Goal: Task Accomplishment & Management: Manage account settings

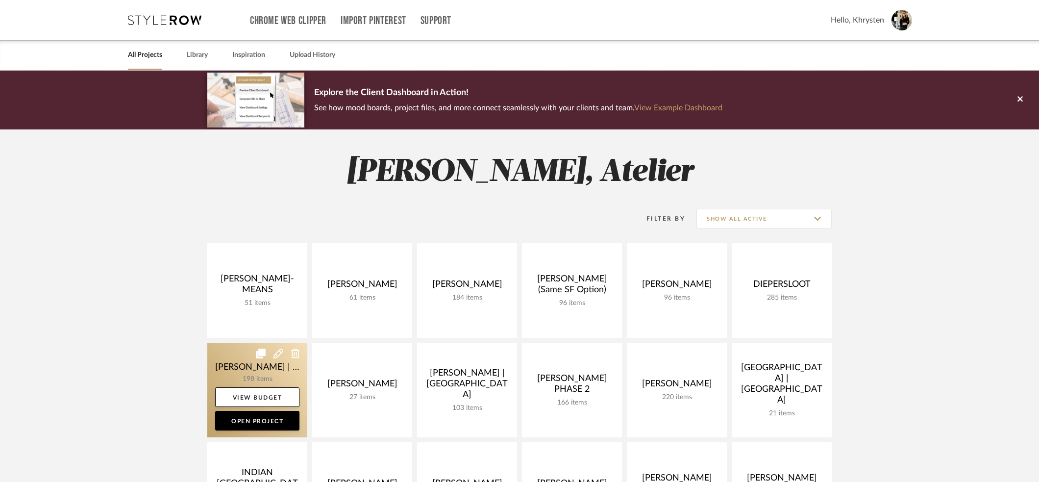
click at [239, 367] on link at bounding box center [257, 390] width 100 height 95
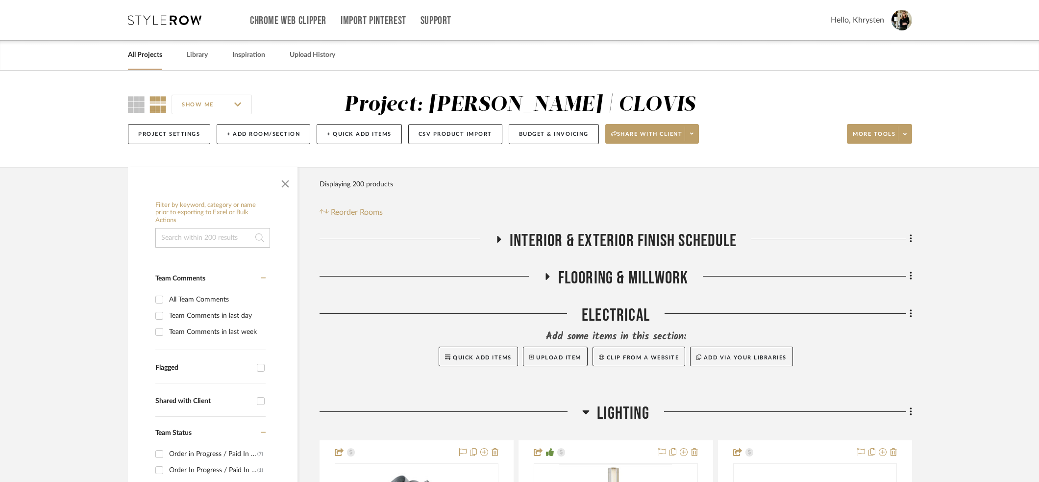
click at [499, 239] on icon at bounding box center [499, 239] width 4 height 7
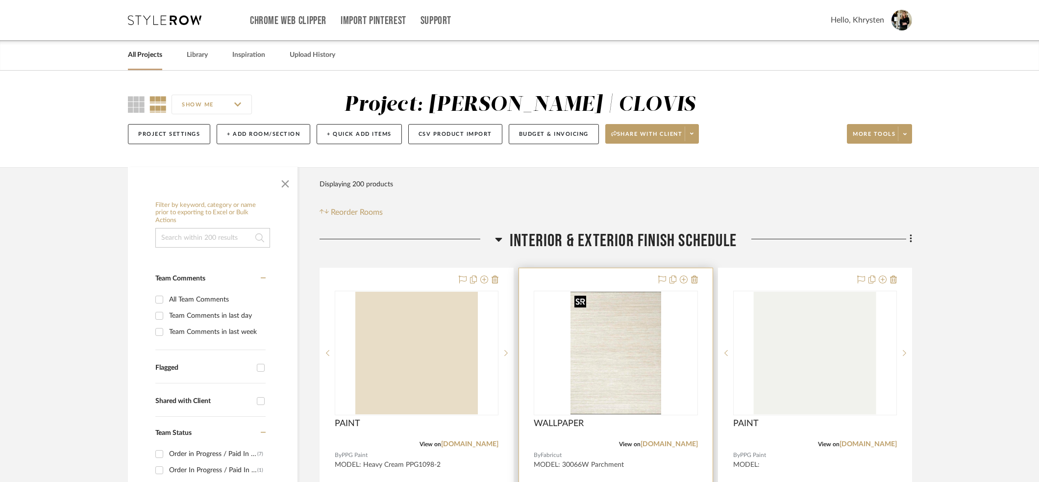
click at [621, 369] on img "0" at bounding box center [615, 353] width 91 height 122
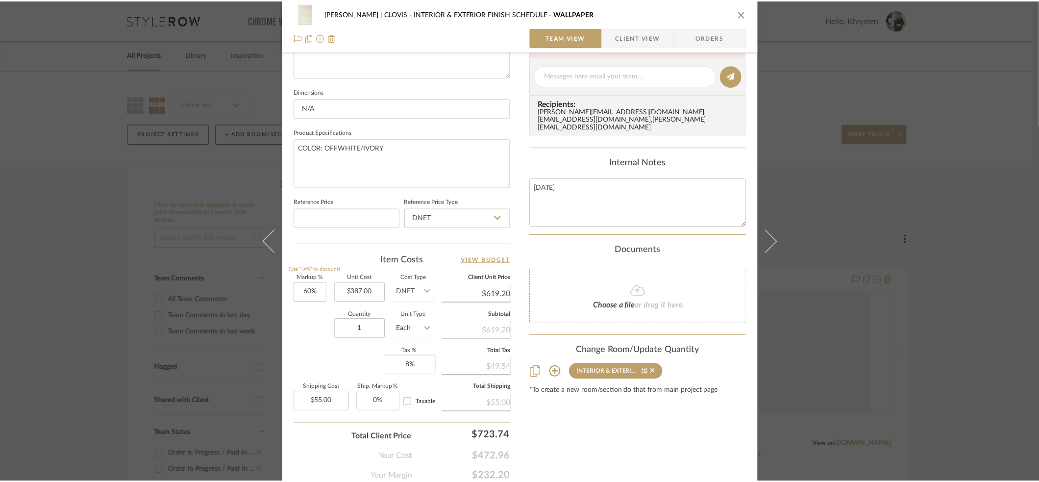
scroll to position [404, 0]
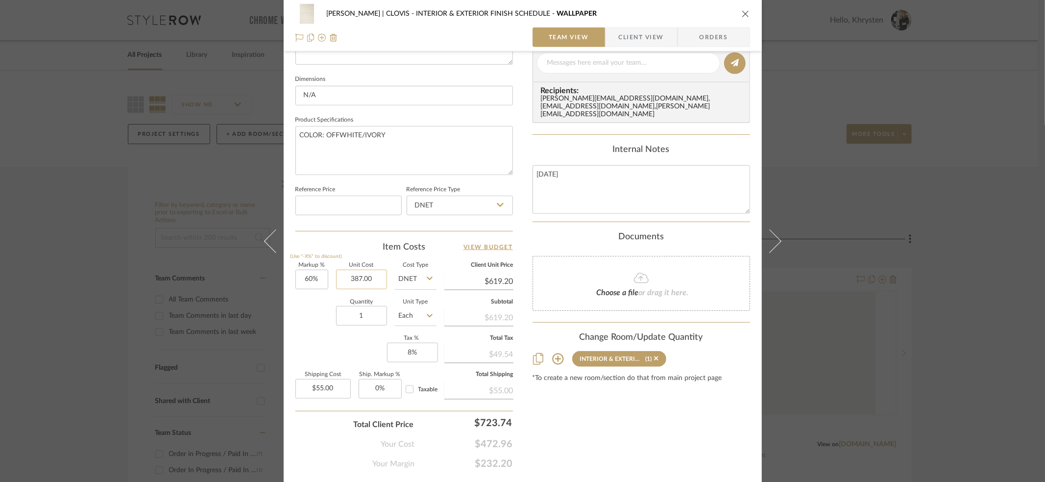
click at [359, 280] on input "387.00" at bounding box center [361, 279] width 51 height 20
click at [362, 279] on input "387.00" at bounding box center [361, 279] width 51 height 20
type input "$193.20"
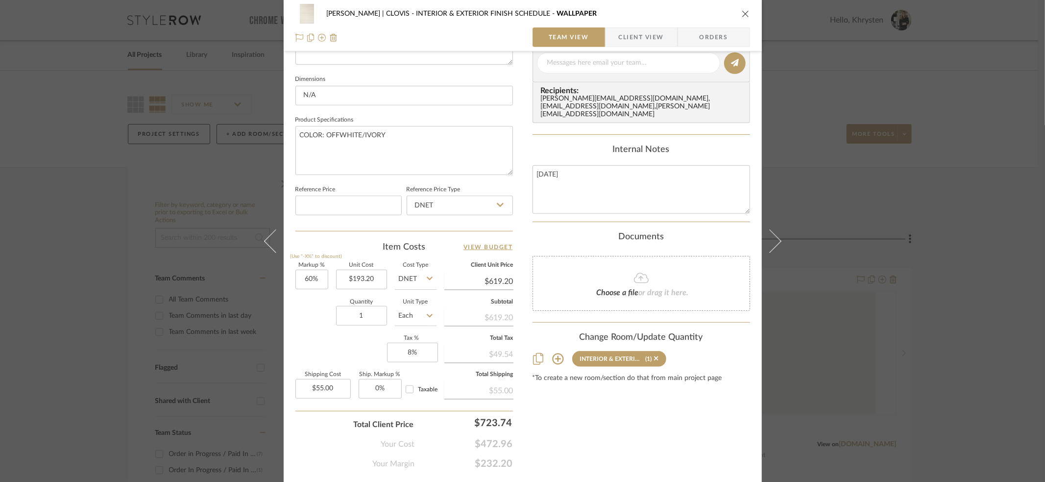
click at [342, 345] on div "Markup % (Use "-X%" to discount) 60% Unit Cost $193.20 Cost Type DNET Client Un…" at bounding box center [404, 334] width 218 height 143
type input "$309.12"
click at [315, 387] on input "55.00" at bounding box center [322, 389] width 55 height 20
type input "$25.23"
click at [319, 354] on div "Markup % (Use "-X%" to discount) 60% Unit Cost $193.20 Cost Type DNET Client Un…" at bounding box center [404, 334] width 218 height 143
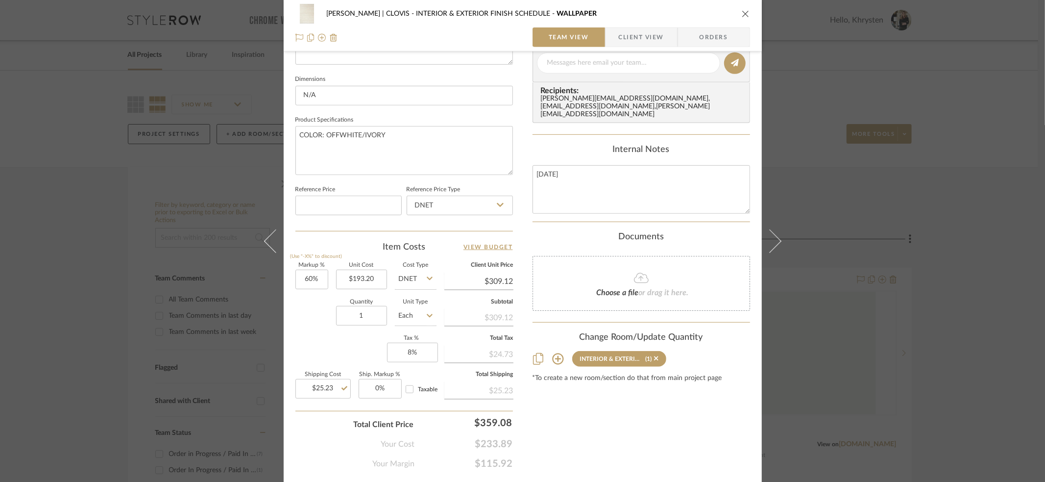
click at [643, 419] on div "Content here copies to Client View - confirm visibility there. Show in Client D…" at bounding box center [642, 66] width 218 height 807
click at [744, 10] on icon "close" at bounding box center [746, 14] width 8 height 8
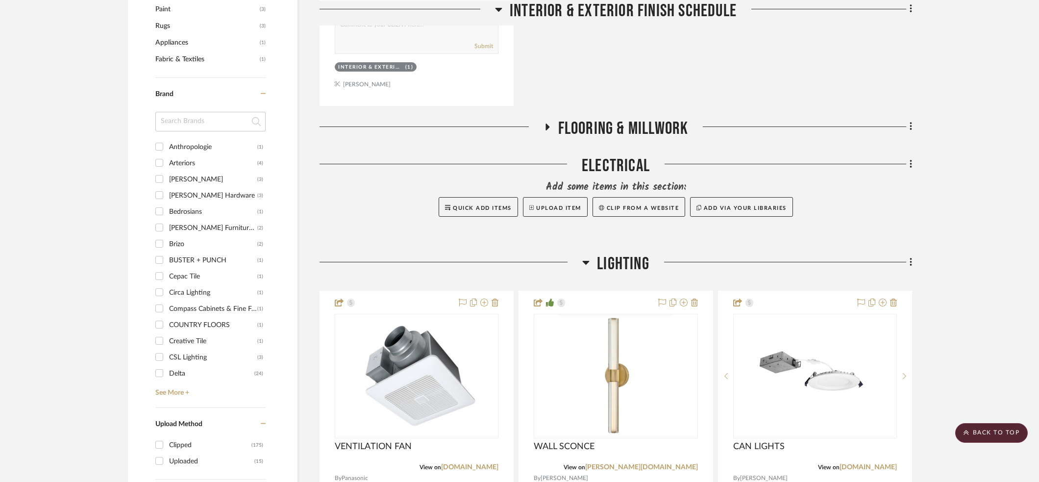
scroll to position [1021, 0]
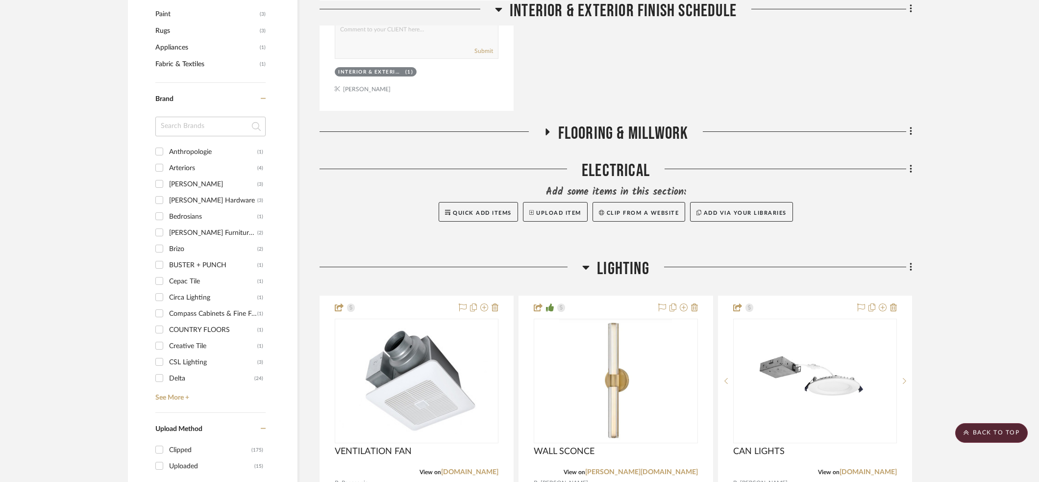
click at [546, 128] on icon at bounding box center [547, 131] width 4 height 7
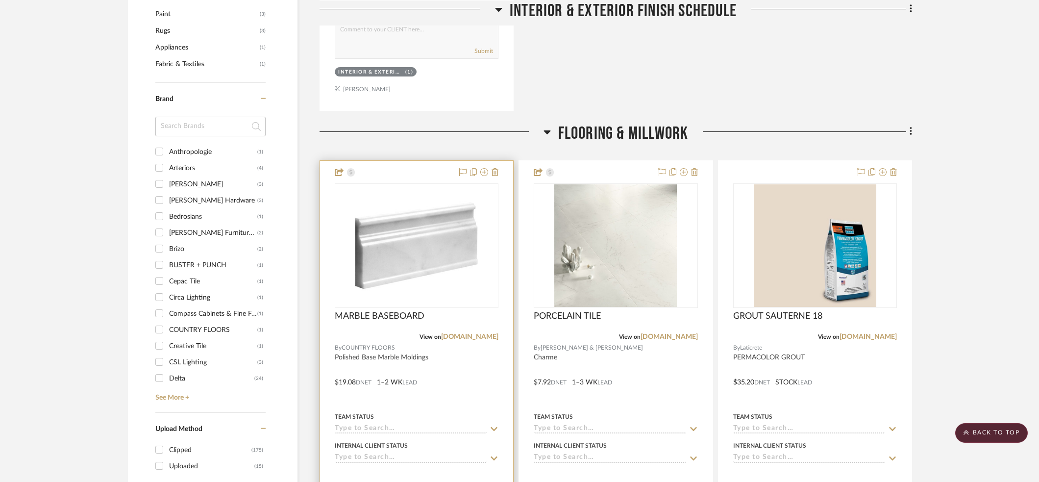
click at [360, 350] on div at bounding box center [416, 375] width 193 height 429
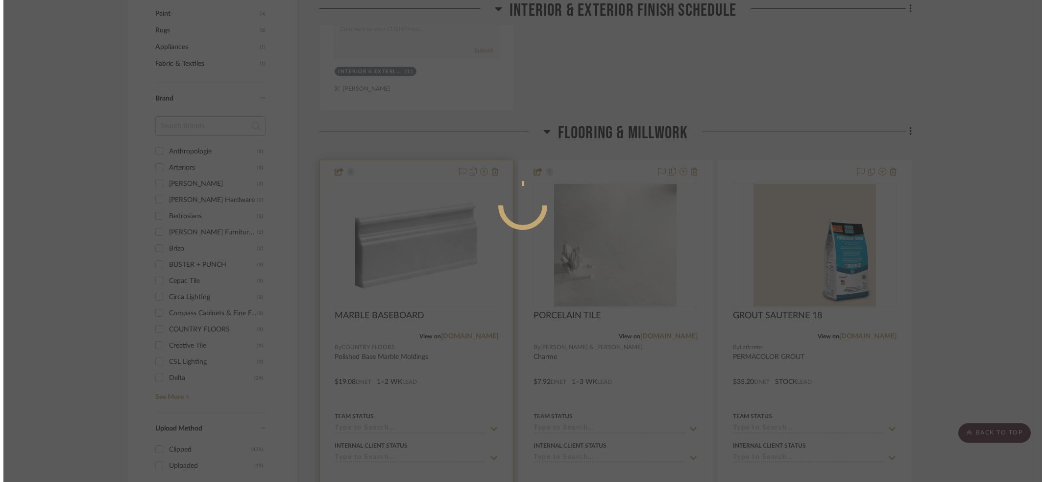
scroll to position [0, 0]
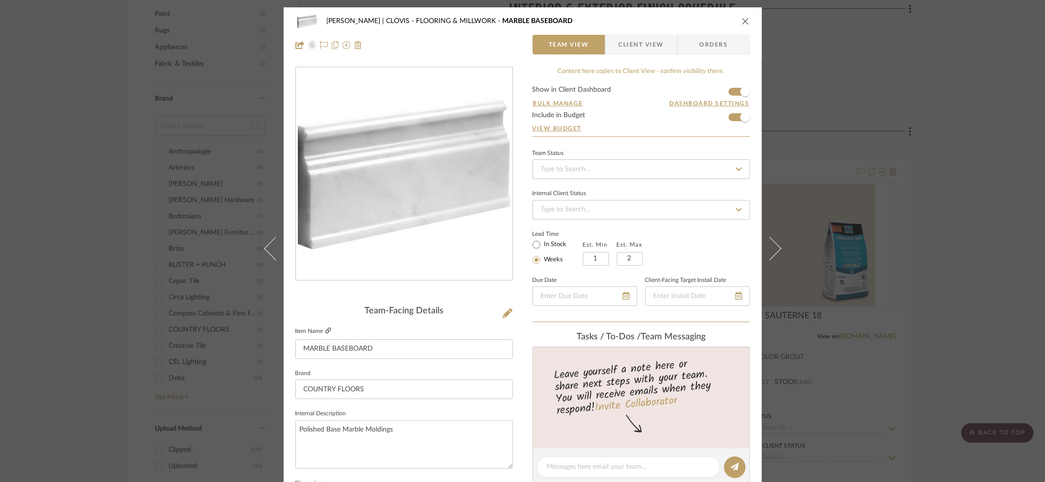
click at [325, 331] on icon at bounding box center [328, 330] width 6 height 6
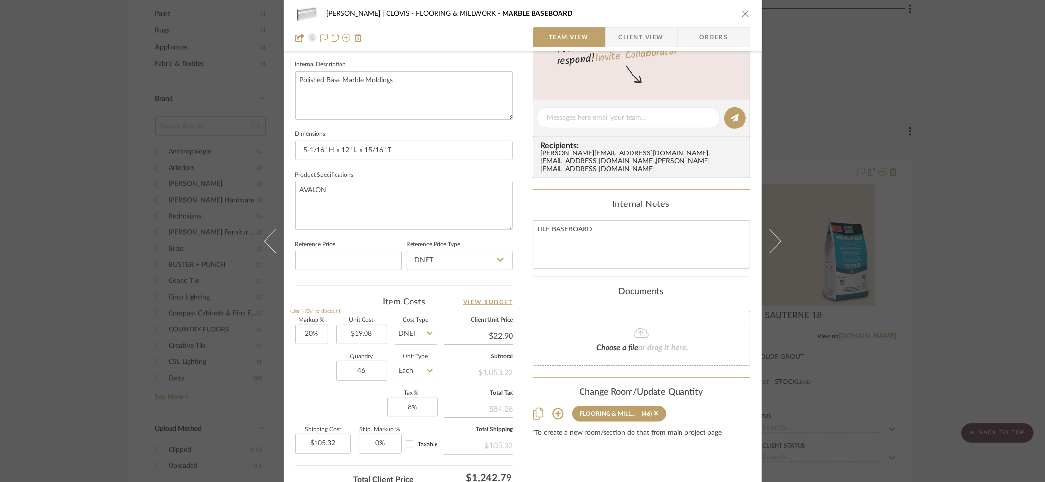
scroll to position [351, 0]
click at [359, 332] on input "19.08" at bounding box center [361, 332] width 51 height 20
type input "$16.19"
type input "105.32"
click at [329, 444] on input "105.32" at bounding box center [322, 442] width 55 height 20
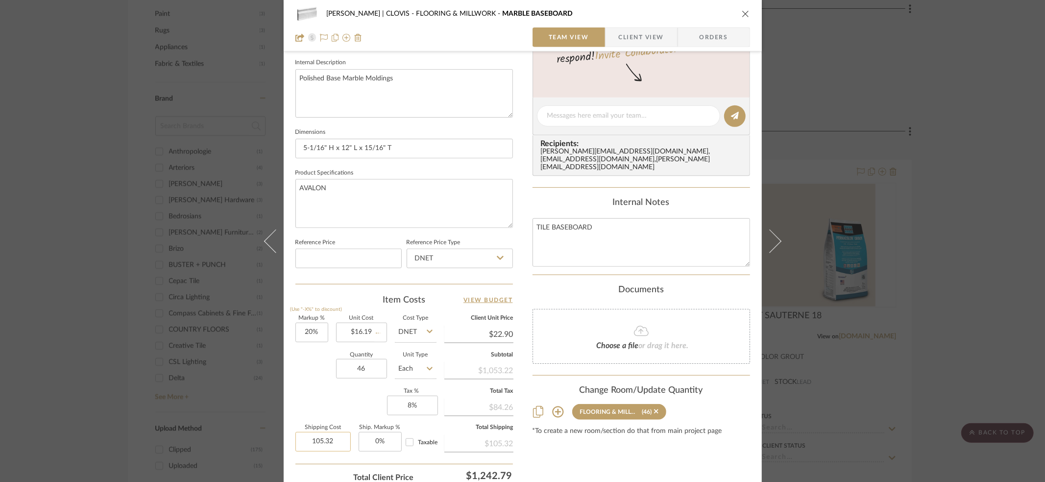
type input "$19.43"
type input "$105.32"
click at [739, 12] on div "[PERSON_NAME] | CLOVIS FLOORING & MILLWORK MARBLE BASEBOARD" at bounding box center [522, 14] width 455 height 20
click at [746, 15] on button "close" at bounding box center [745, 13] width 9 height 9
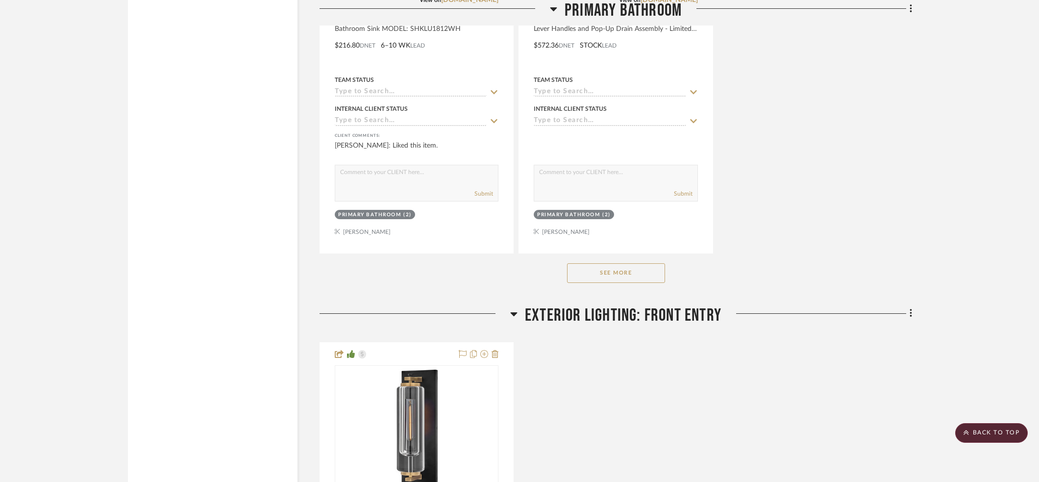
scroll to position [5115, 0]
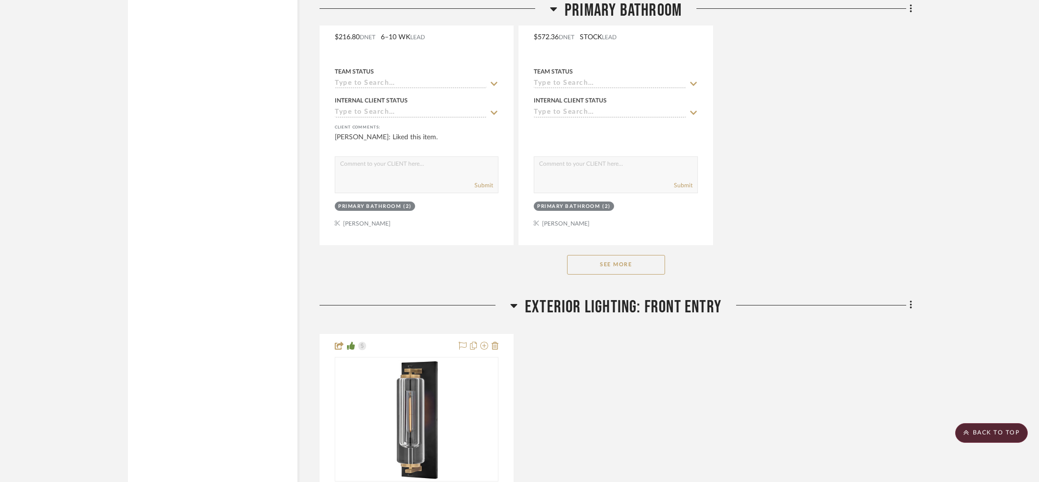
click at [596, 255] on button "See More" at bounding box center [616, 265] width 98 height 20
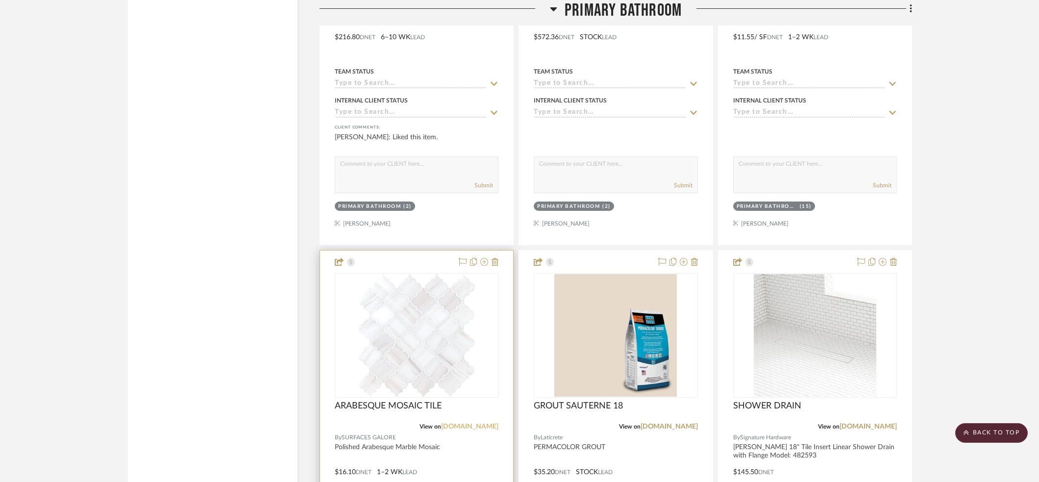
scroll to position [5190, 0]
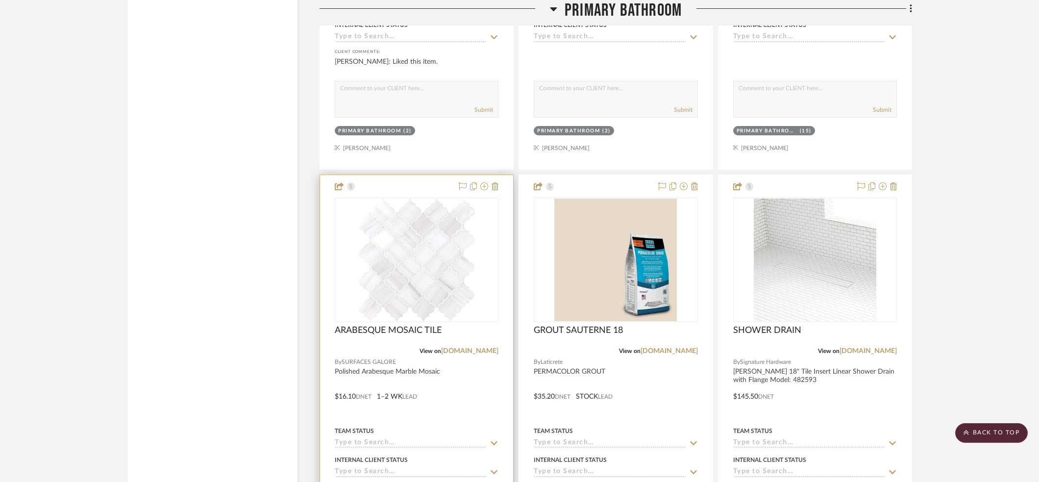
click at [459, 380] on div at bounding box center [416, 389] width 193 height 429
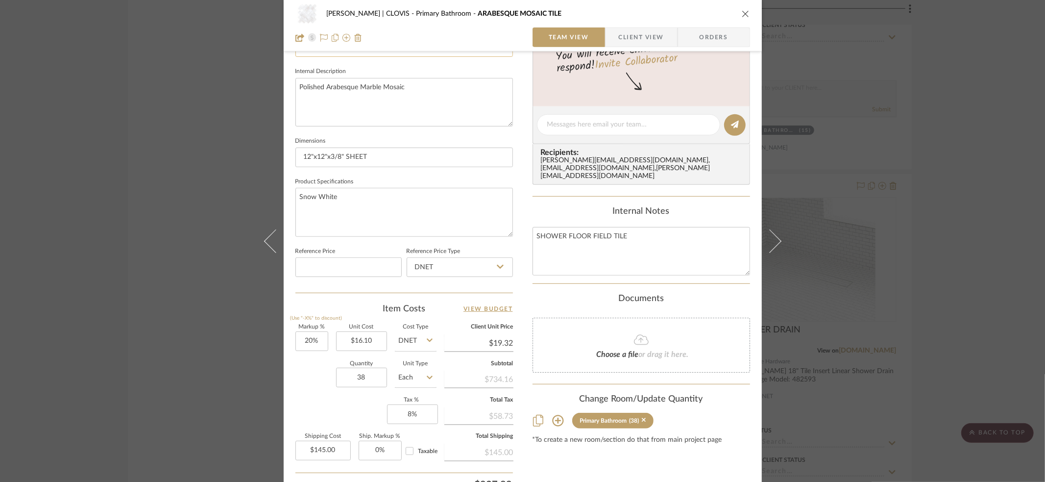
scroll to position [345, 0]
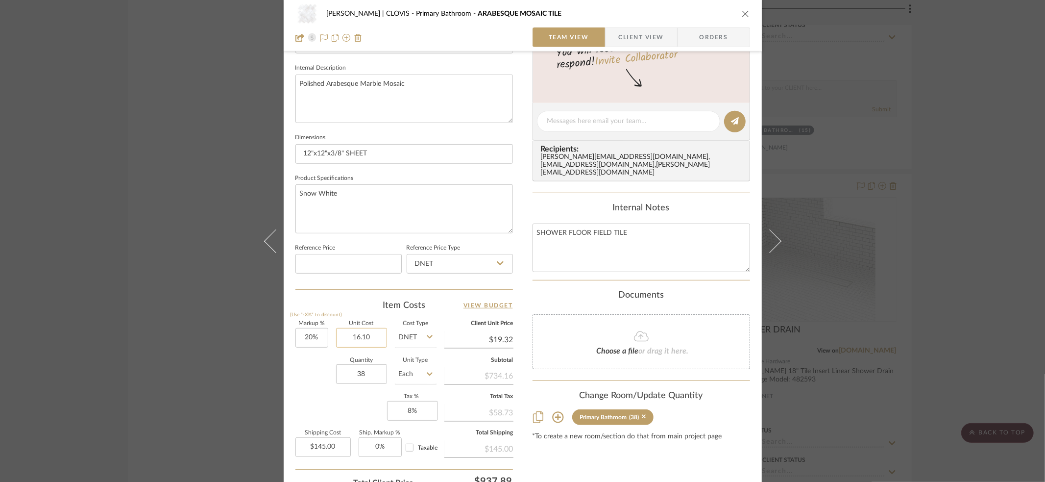
click at [339, 335] on input "16.10" at bounding box center [361, 338] width 51 height 20
type input "$14.49"
click at [312, 367] on div "Quantity 38 Unit Type Each" at bounding box center [365, 375] width 141 height 35
type input "$17.39"
click at [605, 315] on div "Choose a file or drag it here." at bounding box center [642, 341] width 218 height 55
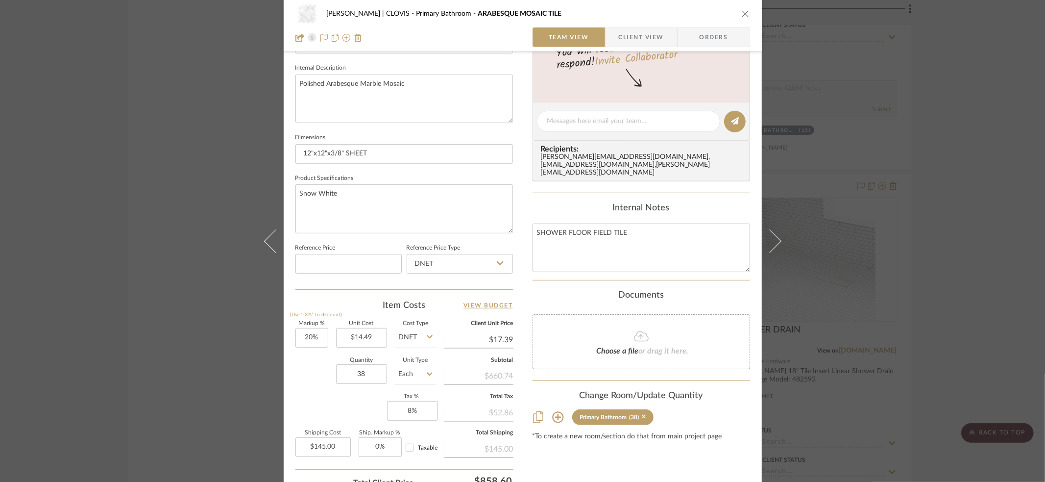
click at [744, 14] on icon "close" at bounding box center [746, 14] width 8 height 8
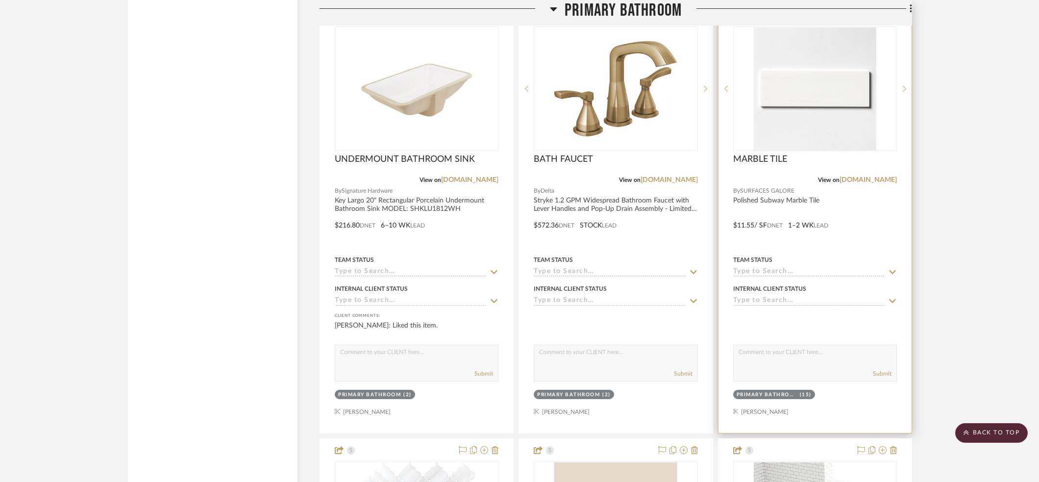
scroll to position [4926, 0]
click at [835, 232] on div at bounding box center [814, 218] width 193 height 429
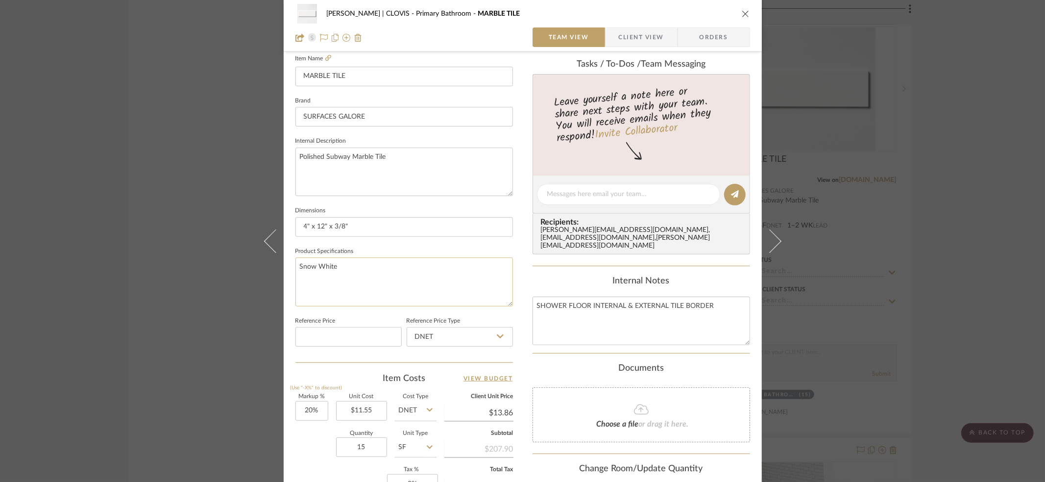
scroll to position [271, 0]
click at [357, 411] on input "11.55" at bounding box center [361, 412] width 51 height 20
type input "$10.40"
type input "$12.48"
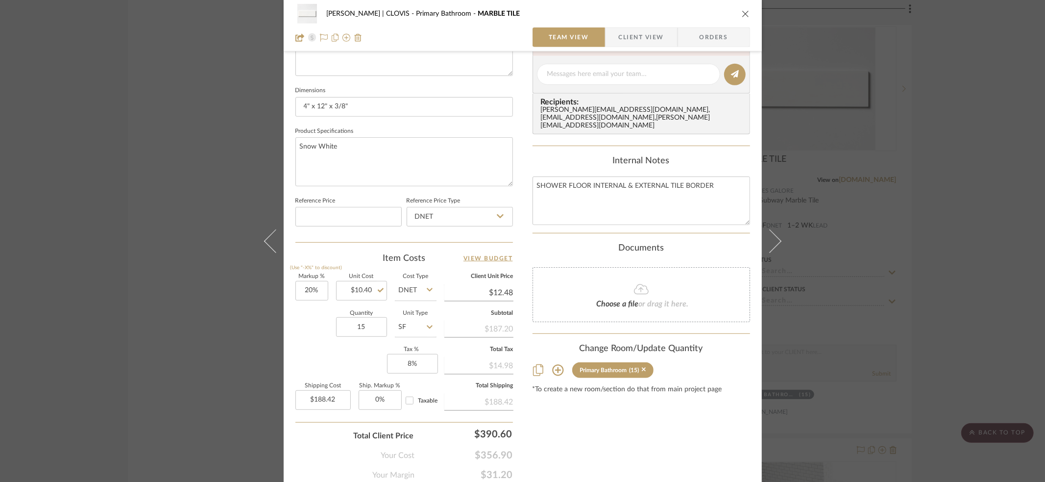
scroll to position [430, 0]
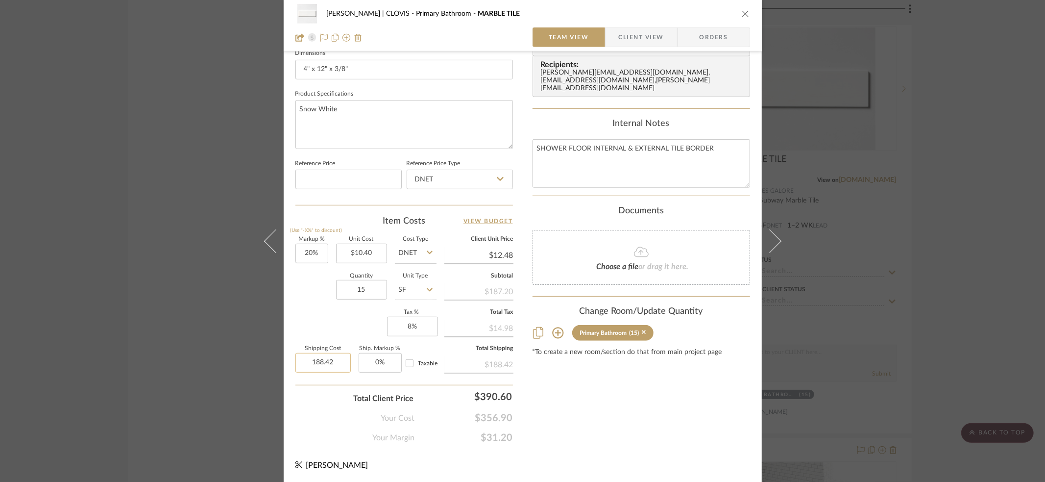
click at [306, 359] on input "188.42" at bounding box center [322, 363] width 55 height 20
type input "$142.00"
type input "0"
type input "8"
type input "0%"
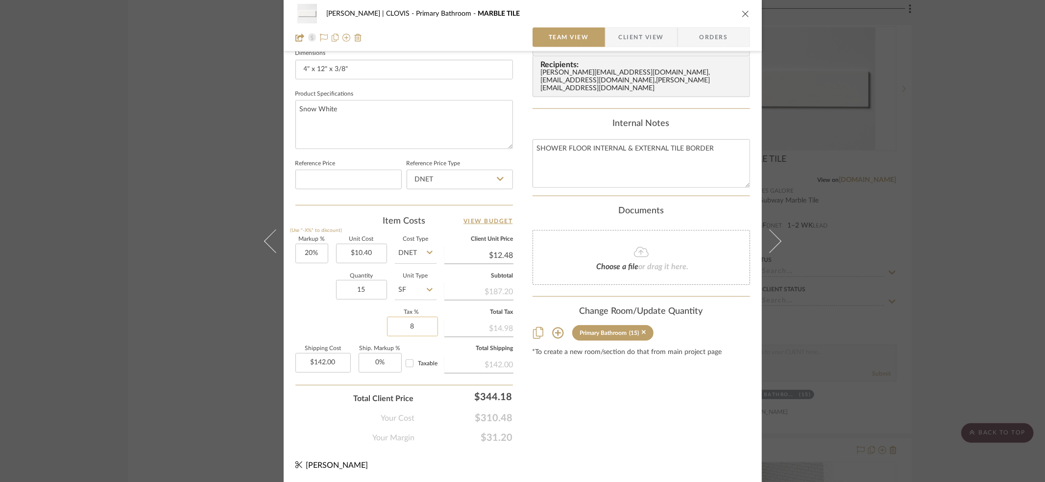
click at [399, 325] on input "8" at bounding box center [412, 327] width 51 height 20
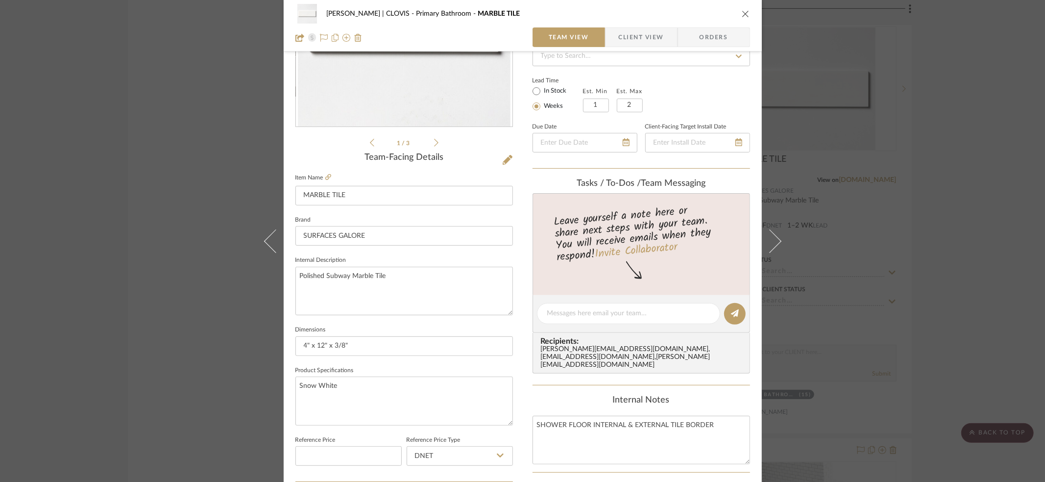
scroll to position [0, 0]
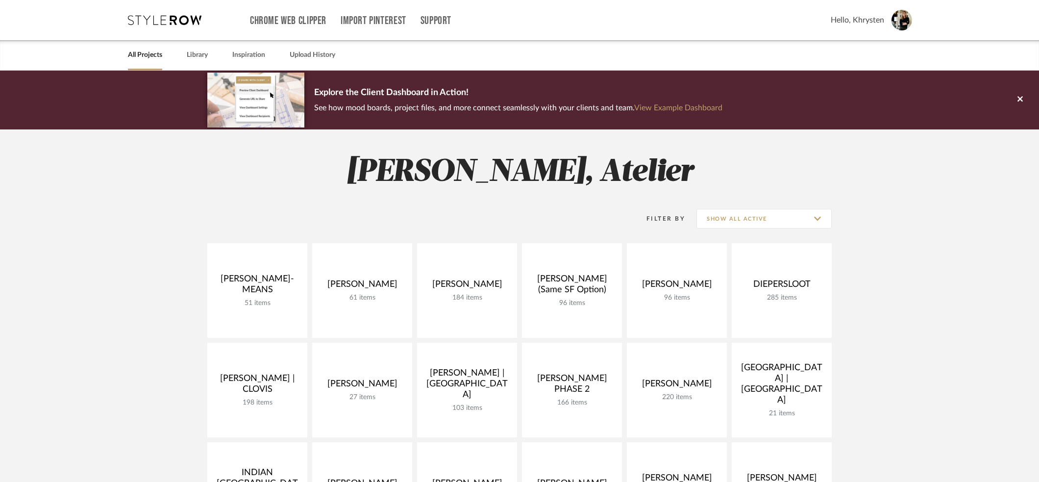
click at [144, 55] on link "All Projects" at bounding box center [145, 55] width 34 height 13
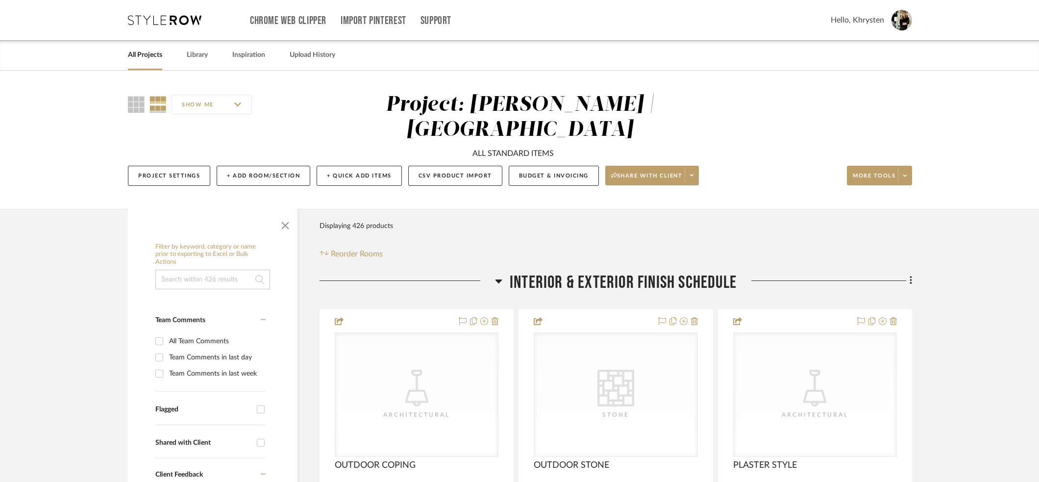
click at [140, 54] on link "All Projects" at bounding box center [145, 55] width 34 height 13
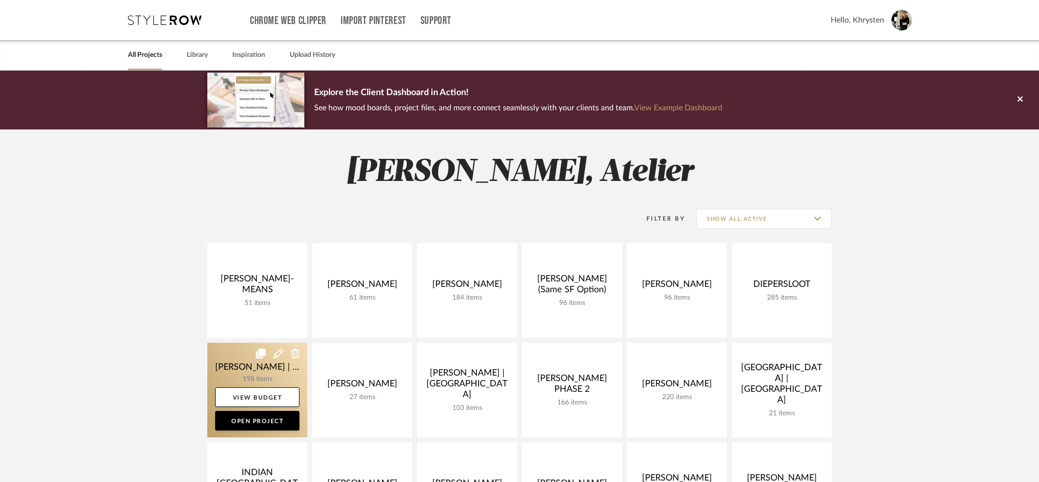
click at [233, 363] on link at bounding box center [257, 390] width 100 height 95
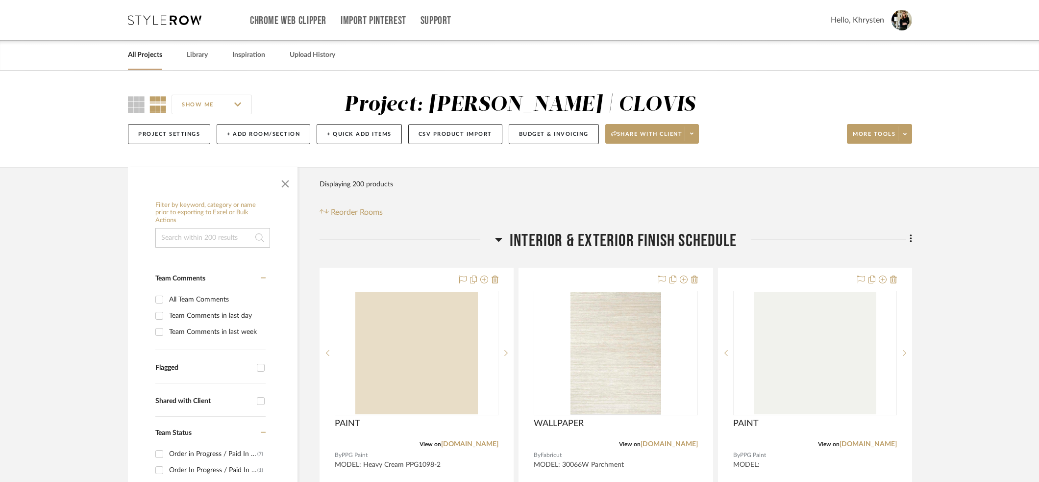
click at [155, 56] on link "All Projects" at bounding box center [145, 55] width 34 height 13
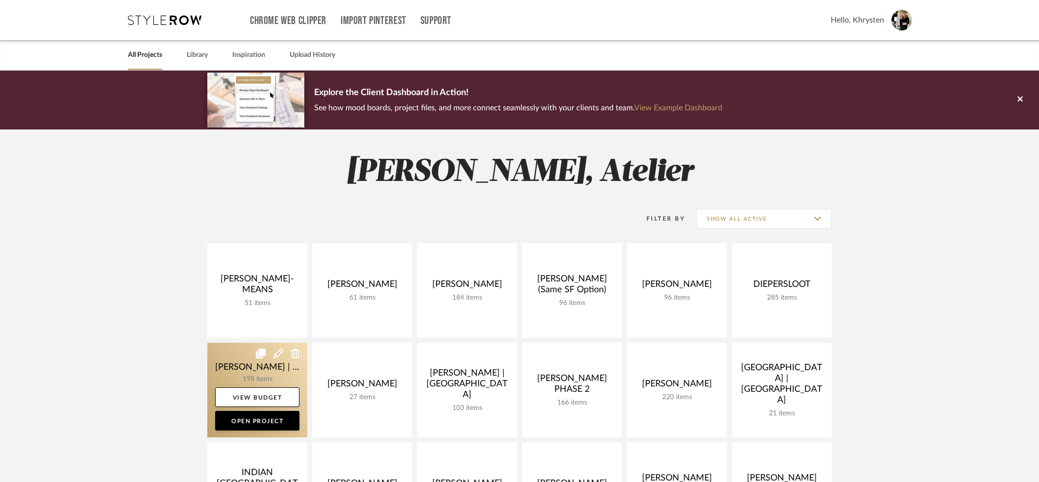
click at [235, 366] on link at bounding box center [257, 390] width 100 height 95
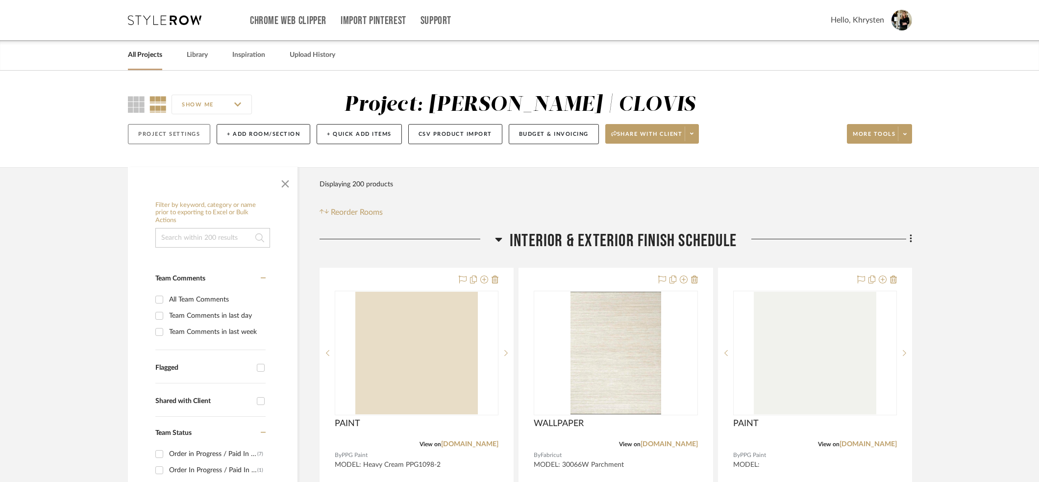
click at [167, 131] on button "Project Settings" at bounding box center [169, 134] width 82 height 20
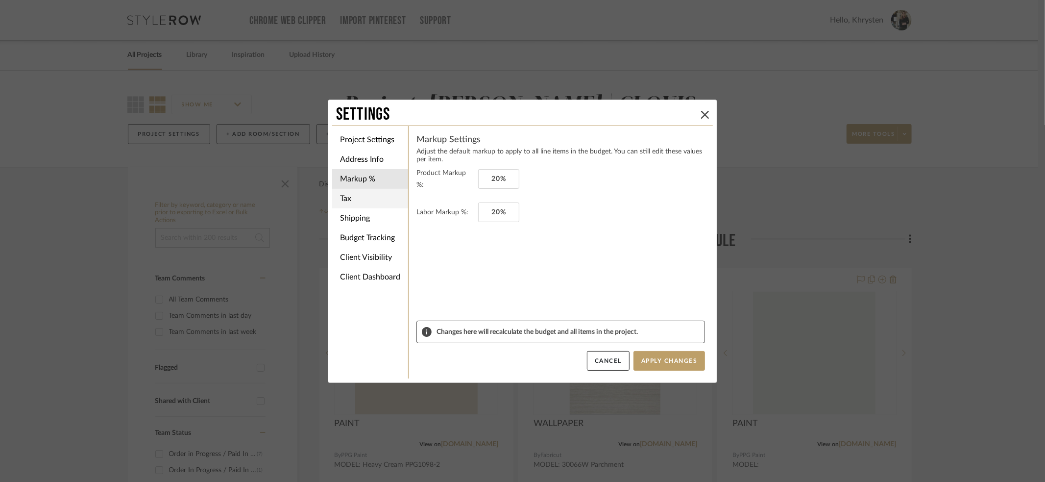
click at [345, 196] on li "Tax" at bounding box center [370, 199] width 76 height 20
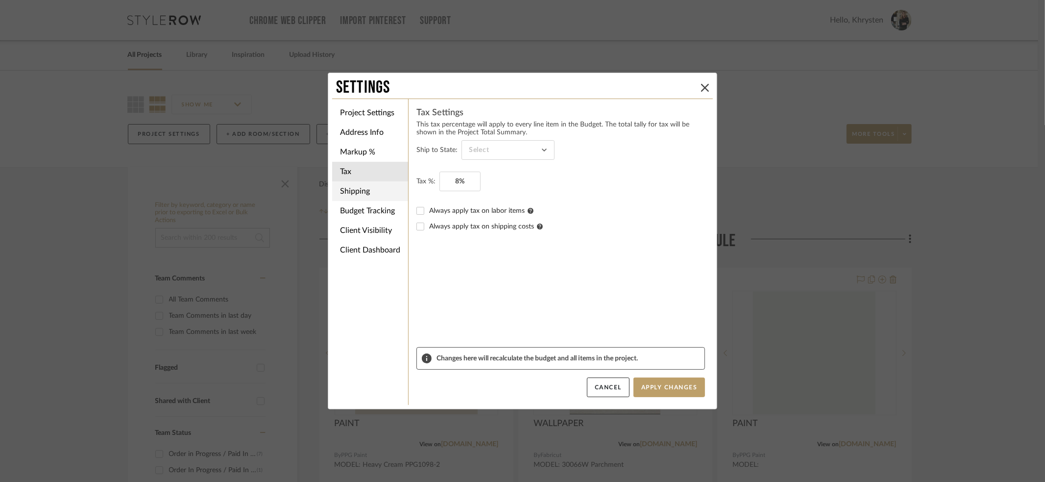
type input "[US_STATE]"
click at [450, 183] on input "8" at bounding box center [460, 181] width 41 height 20
type input "9%"
click at [520, 299] on form "Ship to State: [US_STATE] Tax %: 9% Always apply tax on labor items Always appl…" at bounding box center [560, 243] width 289 height 207
click at [653, 388] on button "Apply Changes" at bounding box center [670, 387] width 72 height 20
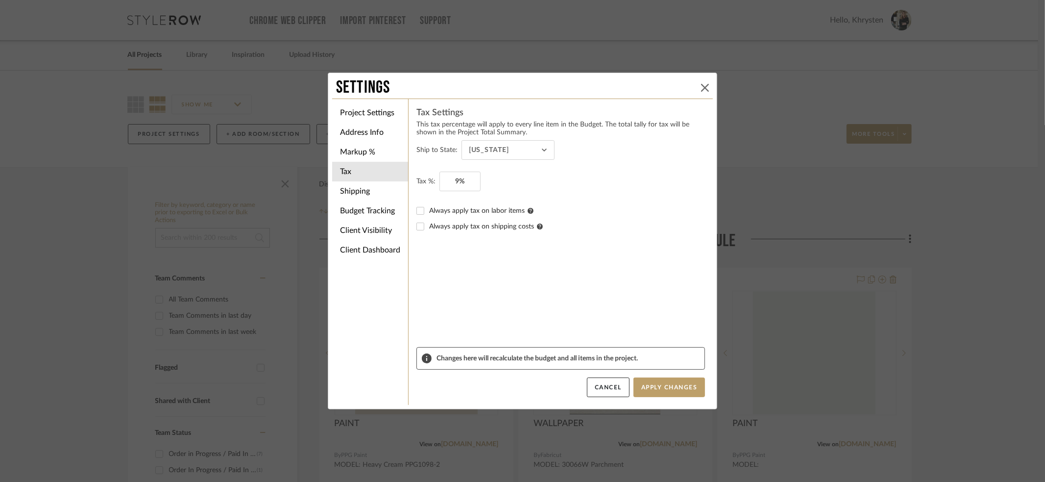
click at [704, 89] on icon at bounding box center [705, 88] width 8 height 8
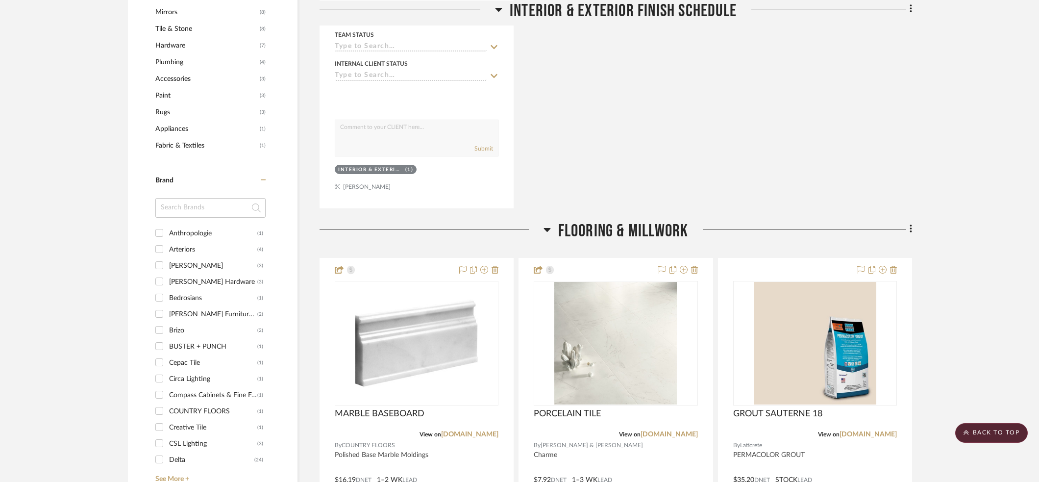
scroll to position [1066, 0]
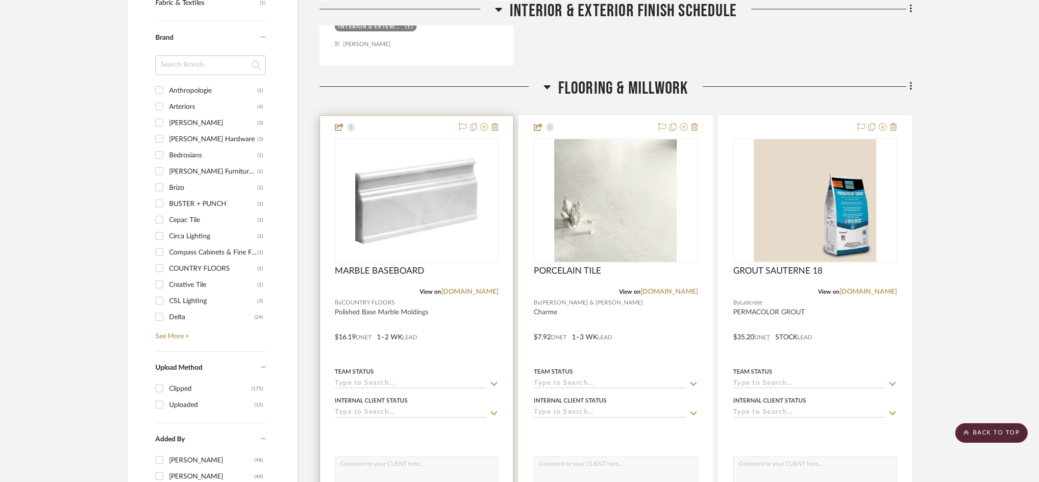
click at [378, 347] on div at bounding box center [416, 330] width 193 height 429
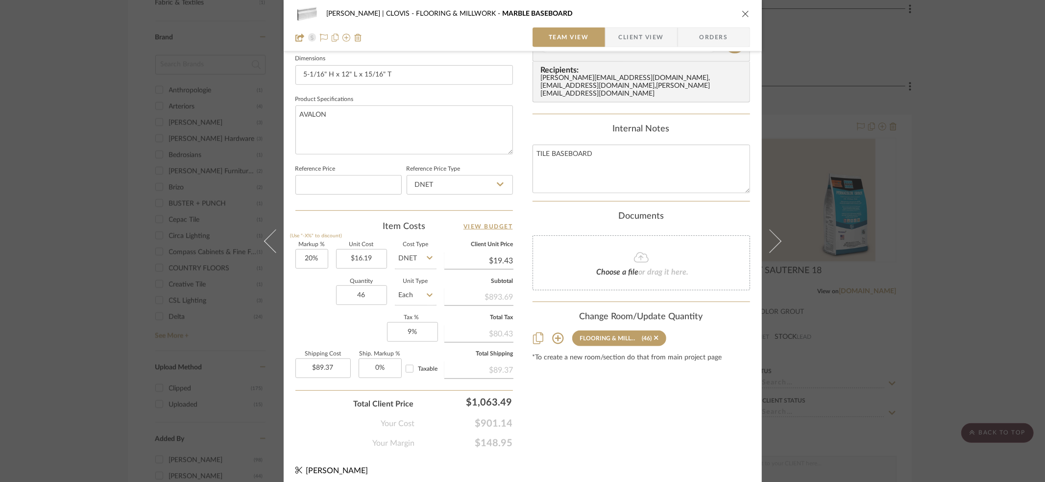
scroll to position [430, 0]
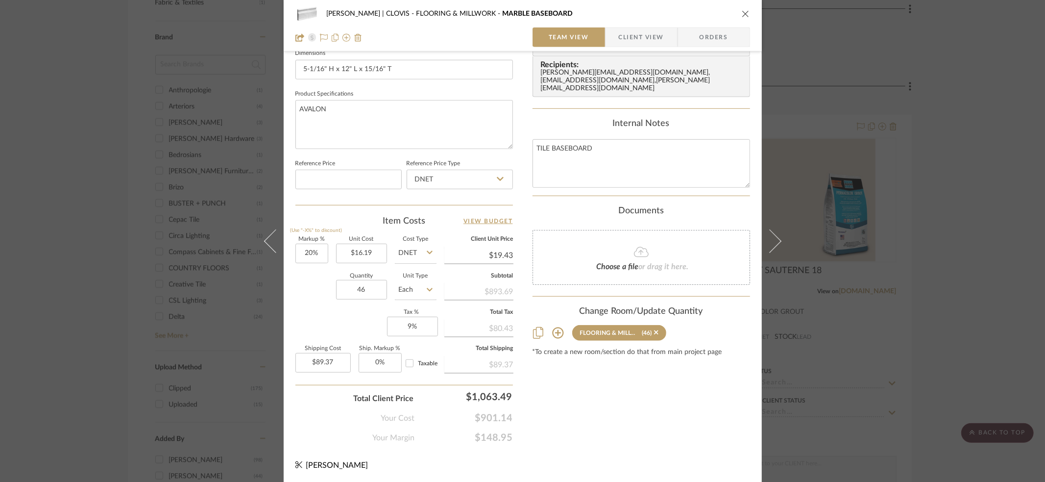
click at [742, 12] on icon "close" at bounding box center [746, 14] width 8 height 8
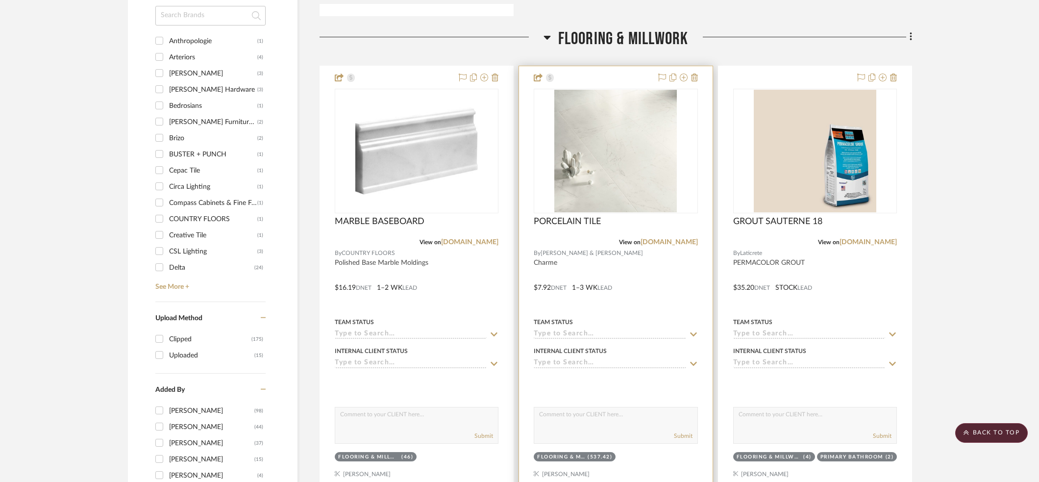
scroll to position [1118, 0]
click at [634, 259] on div at bounding box center [615, 278] width 193 height 429
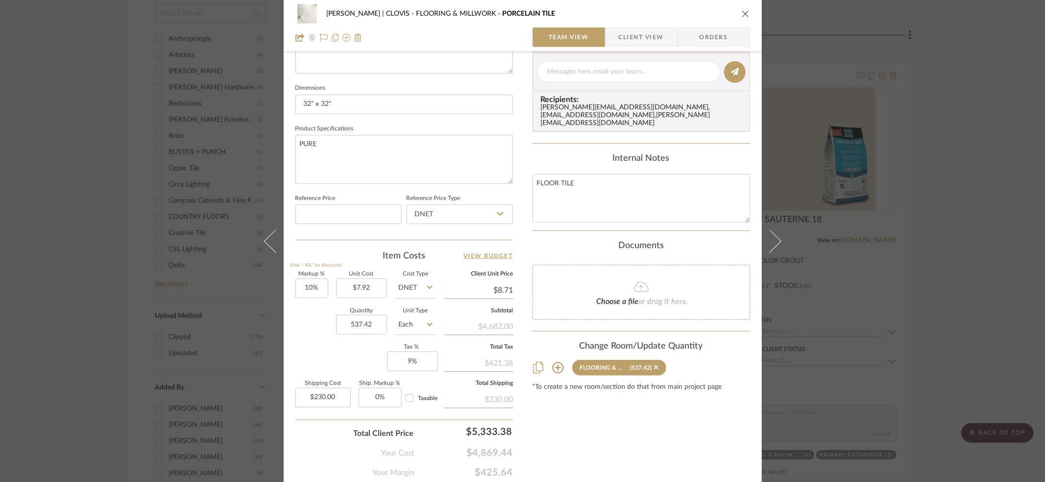
scroll to position [397, 0]
click at [742, 13] on icon "close" at bounding box center [746, 14] width 8 height 8
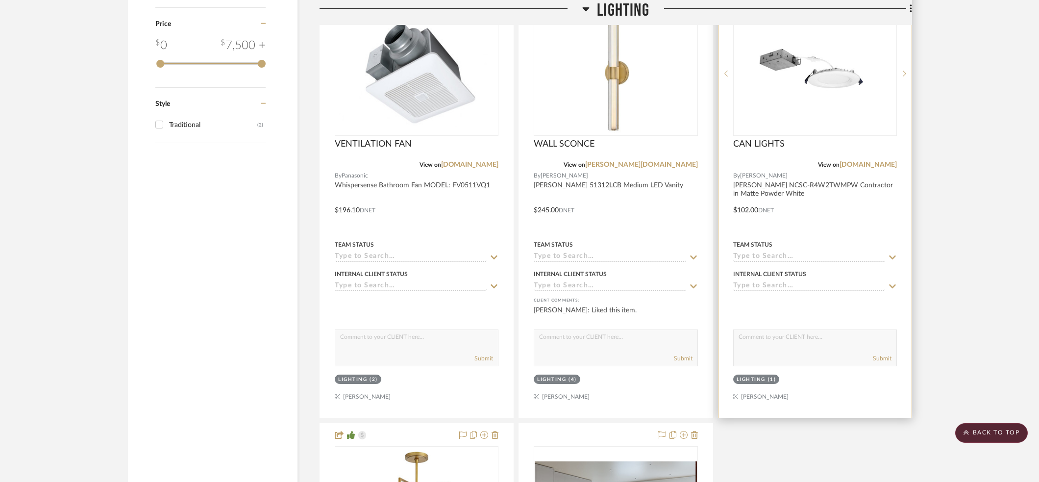
scroll to position [1767, 0]
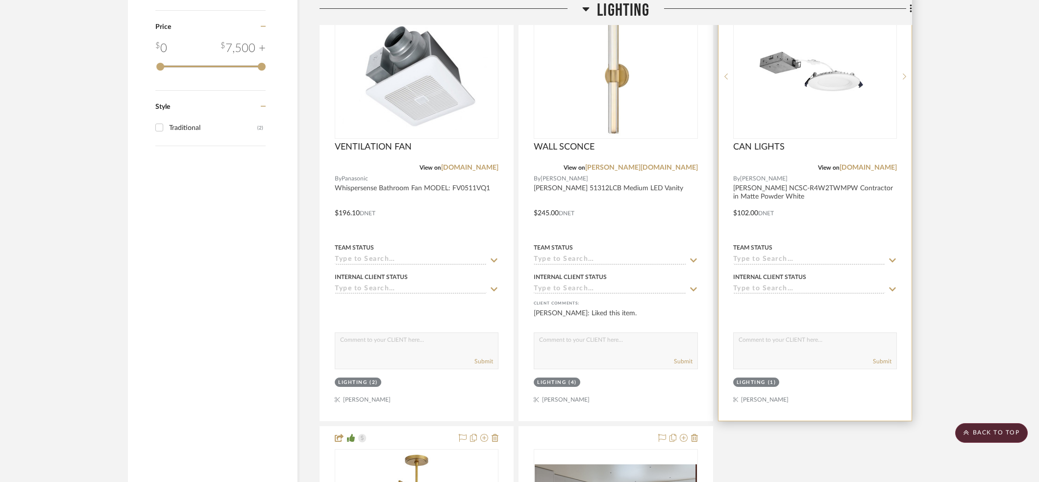
click at [831, 224] on div at bounding box center [814, 206] width 193 height 429
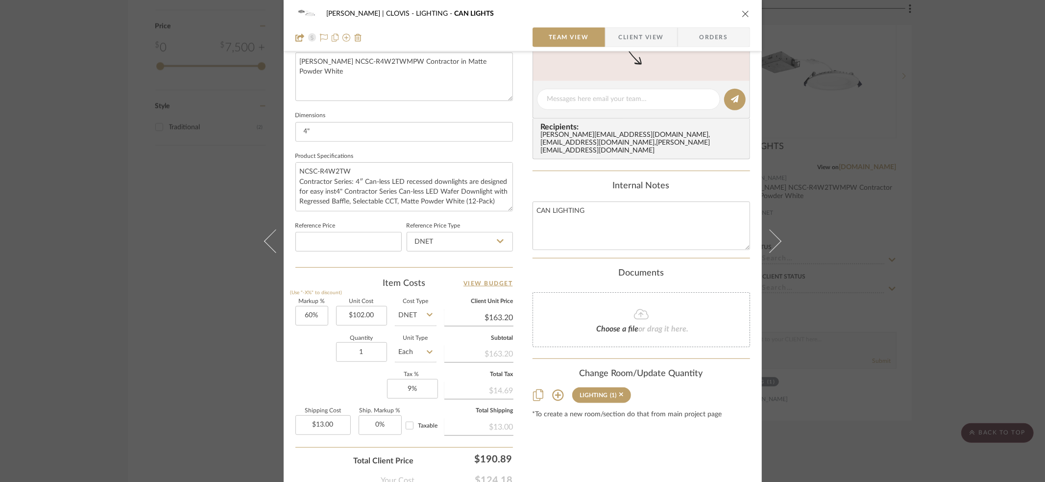
scroll to position [430, 0]
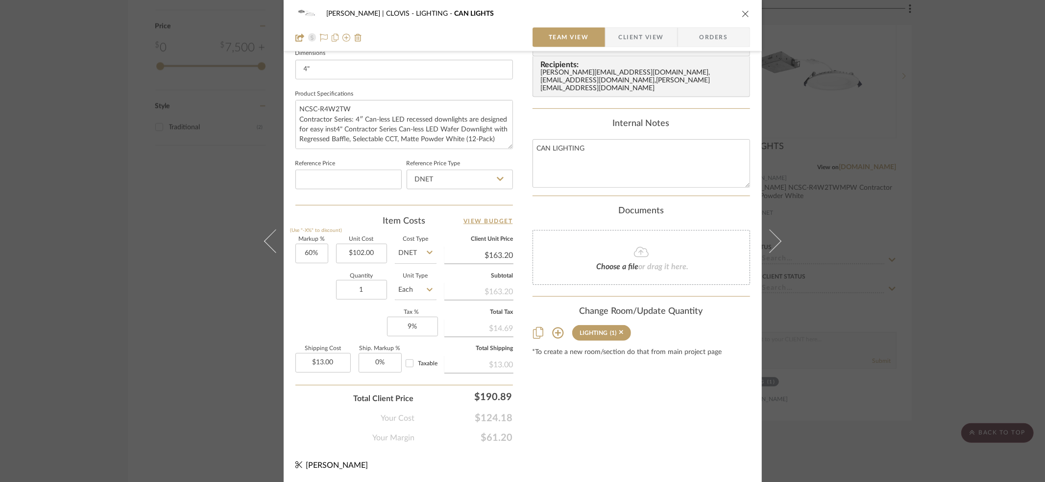
click at [741, 10] on button "close" at bounding box center [745, 13] width 9 height 9
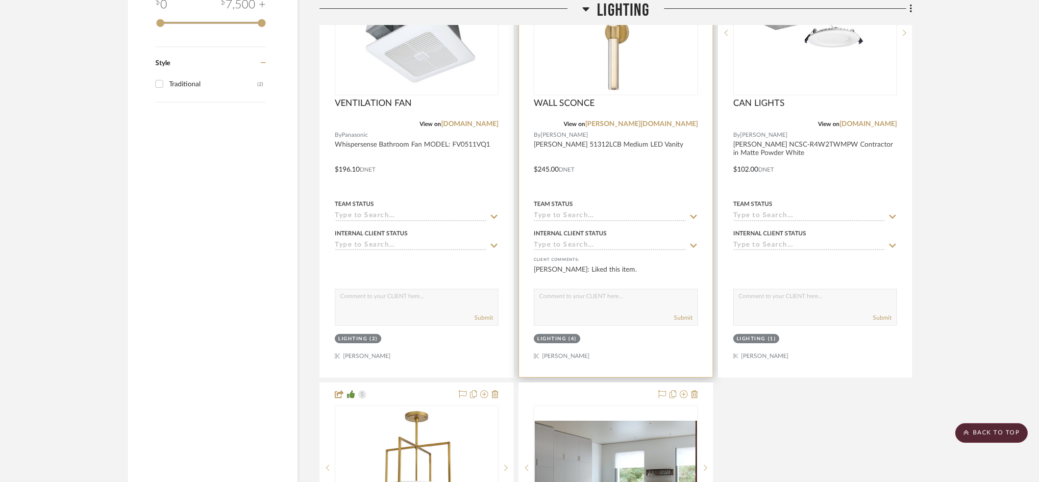
scroll to position [1812, 0]
click at [593, 159] on div at bounding box center [615, 162] width 193 height 429
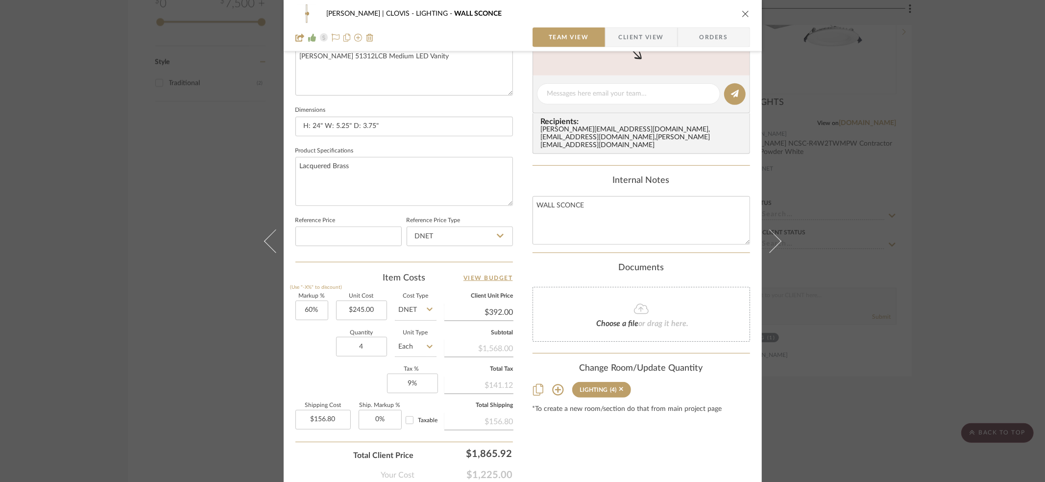
scroll to position [409, 0]
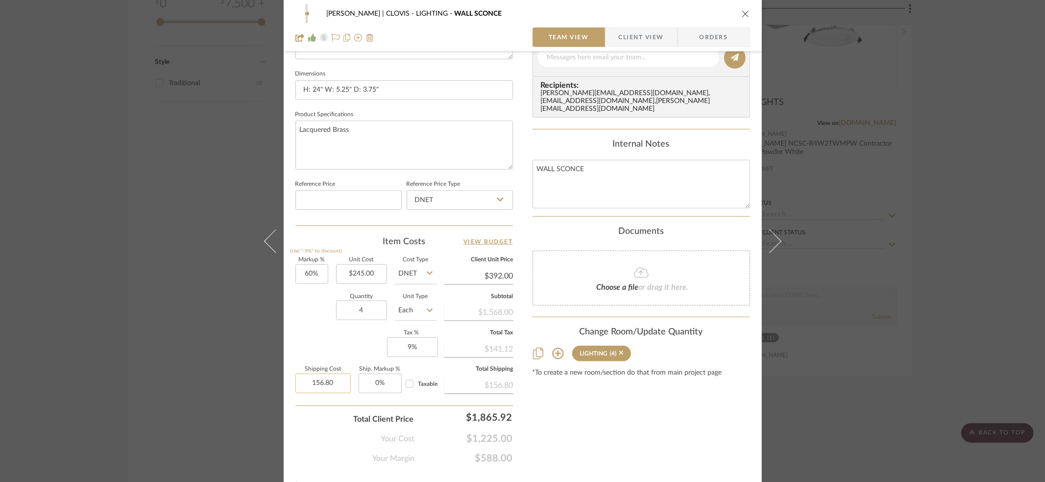
click at [304, 383] on input "156.80" at bounding box center [322, 383] width 55 height 20
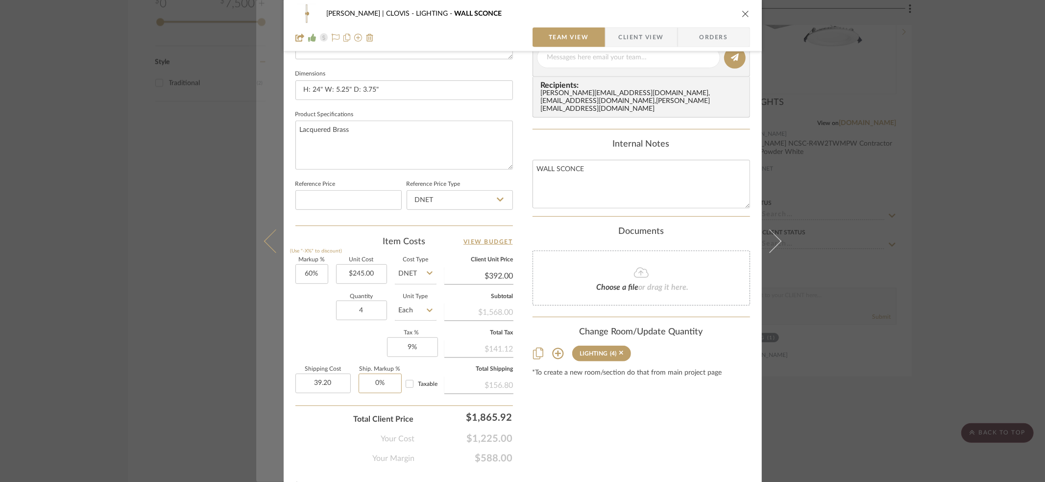
type input "$39.20"
type input "0"
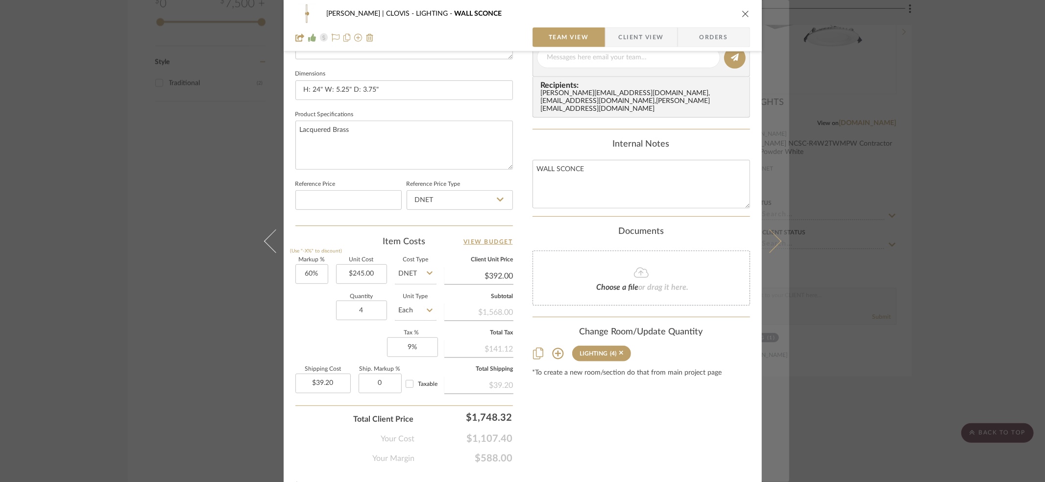
type input "0%"
click at [776, 237] on button at bounding box center [775, 241] width 27 height 482
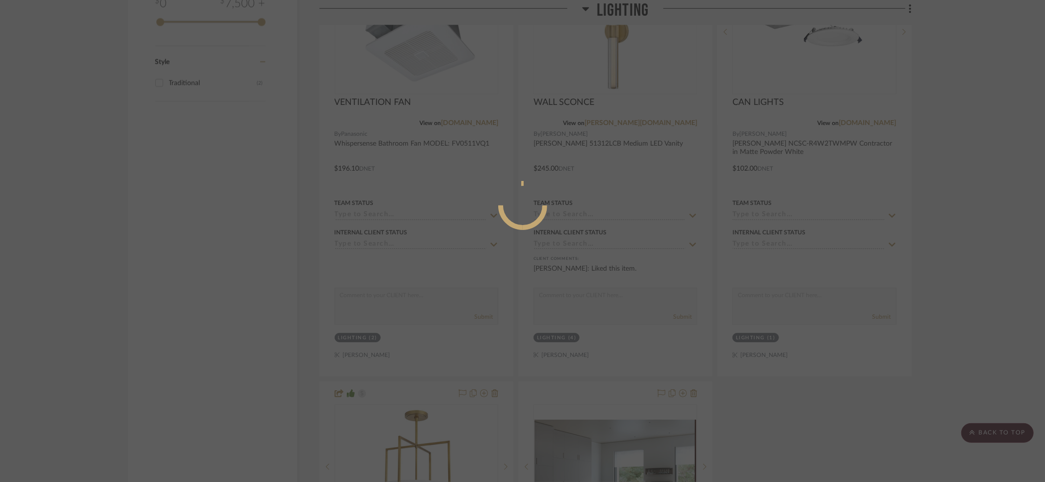
scroll to position [0, 0]
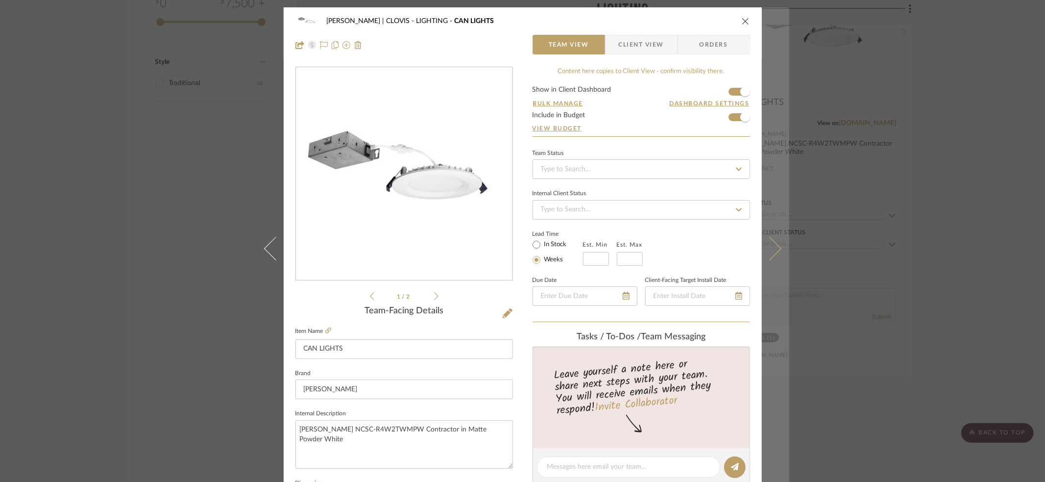
click at [772, 253] on icon at bounding box center [770, 248] width 24 height 24
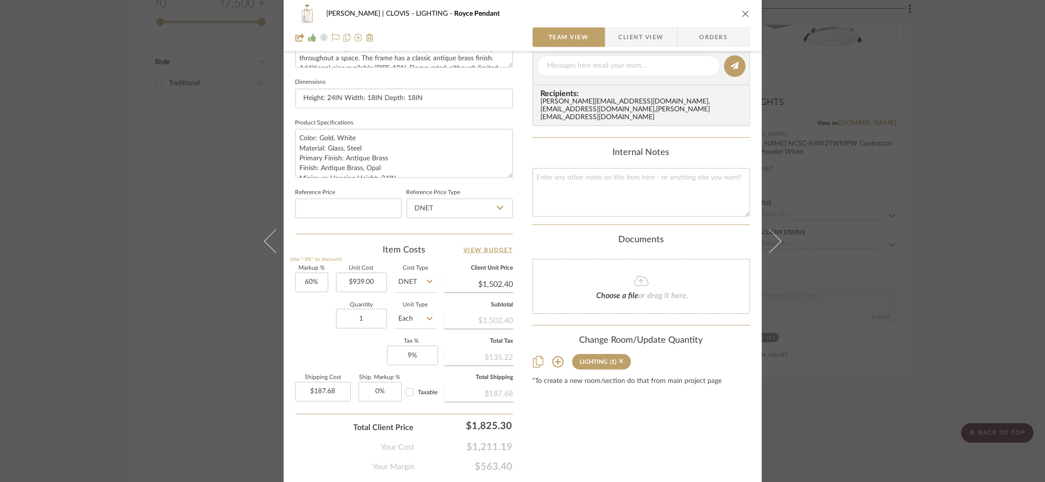
scroll to position [430, 0]
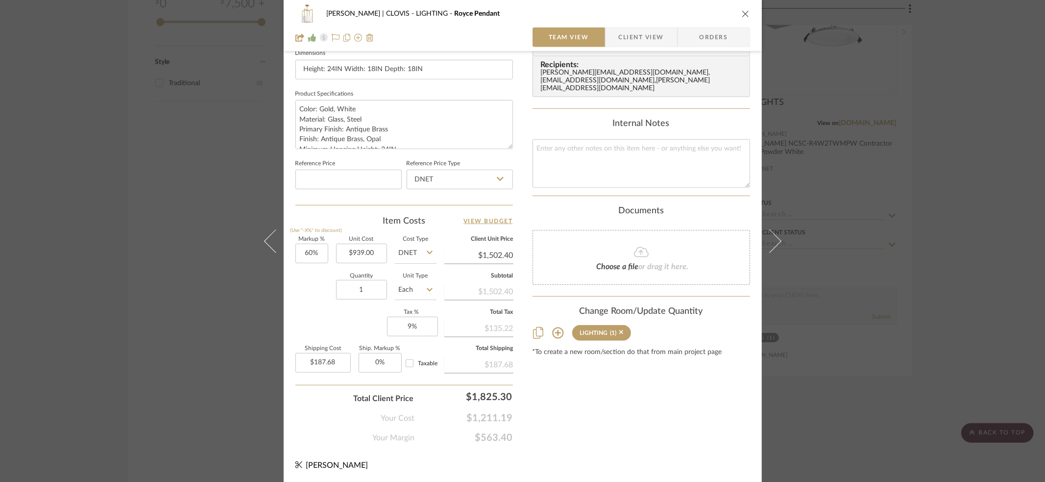
click at [744, 16] on icon "close" at bounding box center [746, 14] width 8 height 8
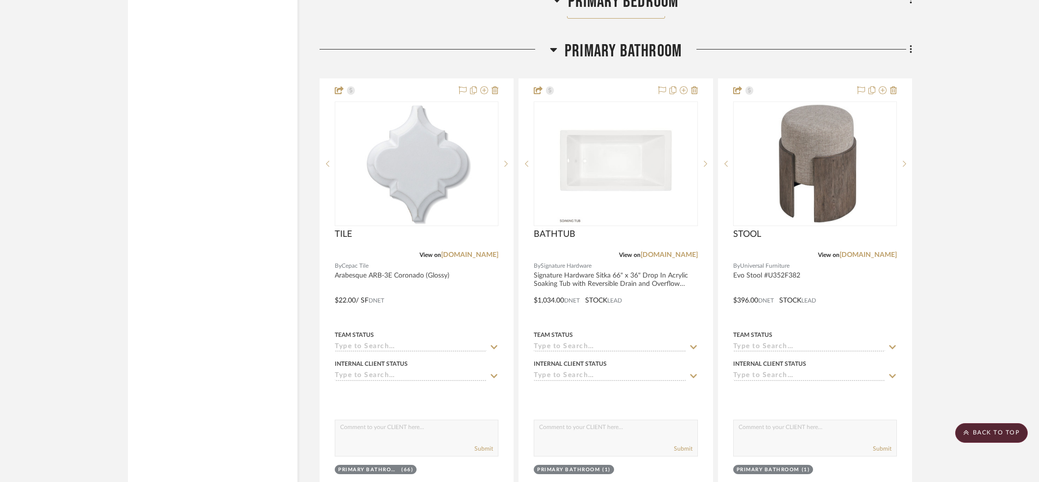
scroll to position [3992, 0]
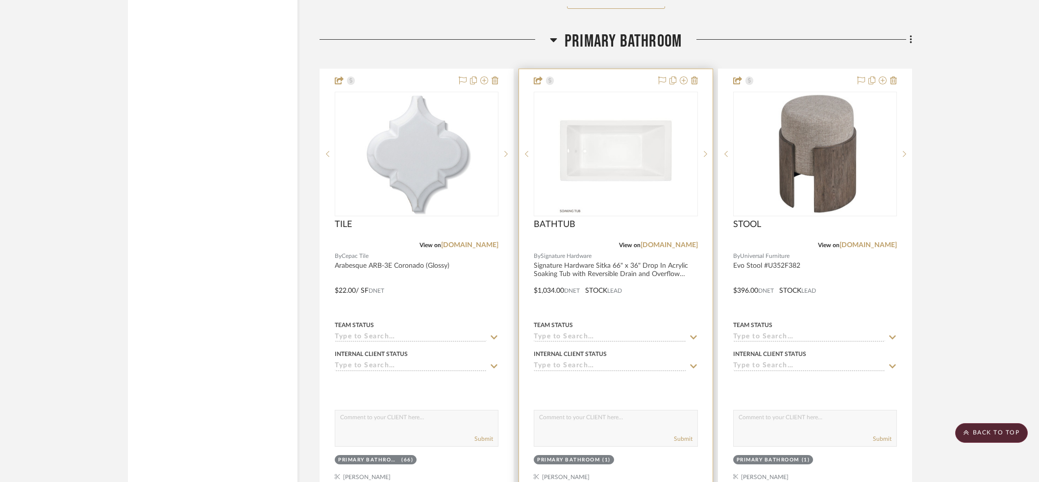
click at [641, 291] on div at bounding box center [615, 283] width 193 height 429
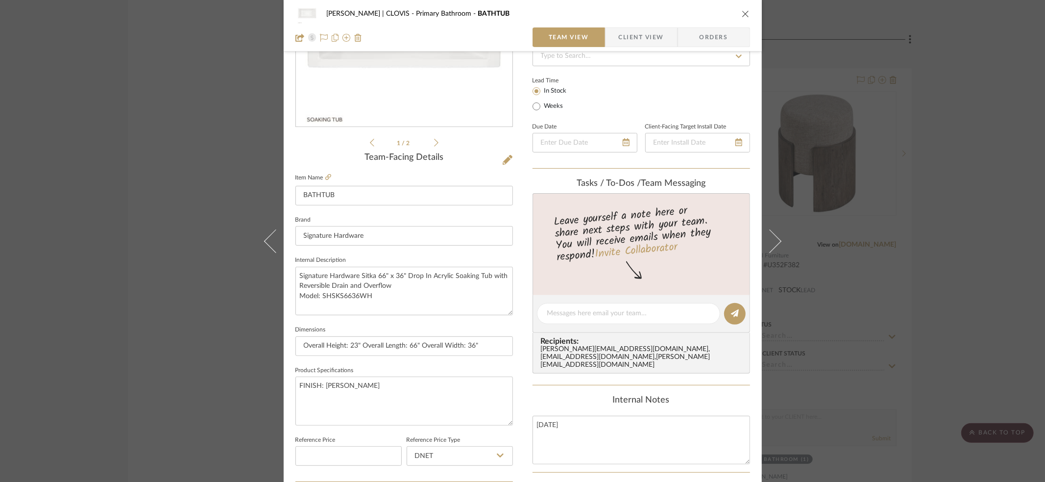
scroll to position [430, 0]
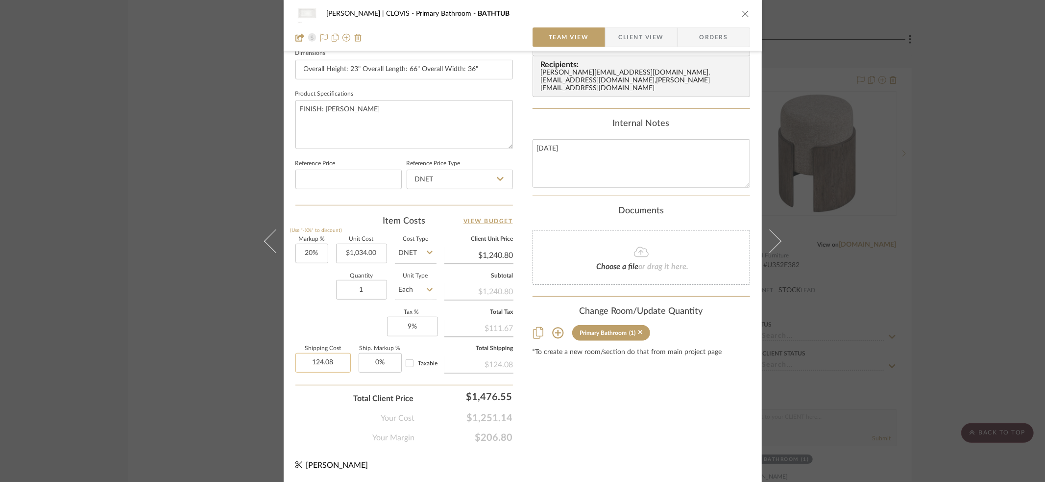
click at [320, 361] on input "124.08" at bounding box center [322, 363] width 55 height 20
type input "$0.08"
type input "0"
type input "0.08"
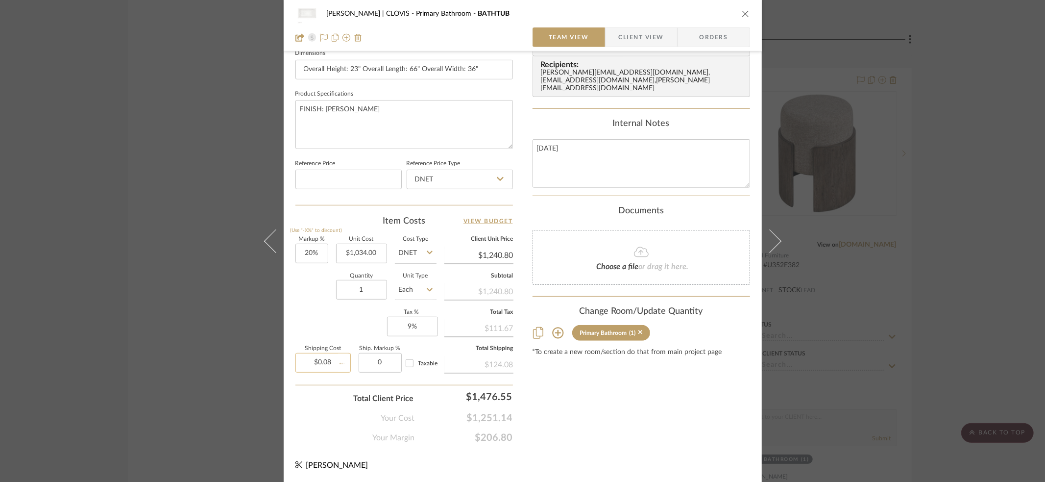
type input "0%"
click at [338, 359] on input "0.08" at bounding box center [322, 363] width 55 height 20
type input "0"
type input "$0.00"
click at [646, 422] on div "Content here copies to Client View - confirm visibility there. Show in Client D…" at bounding box center [642, 40] width 218 height 807
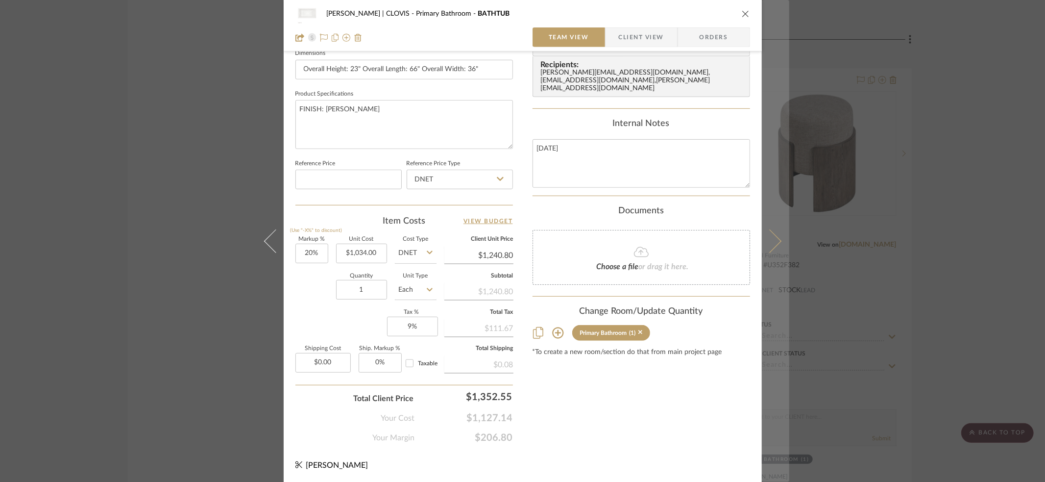
click at [766, 239] on icon at bounding box center [770, 241] width 24 height 24
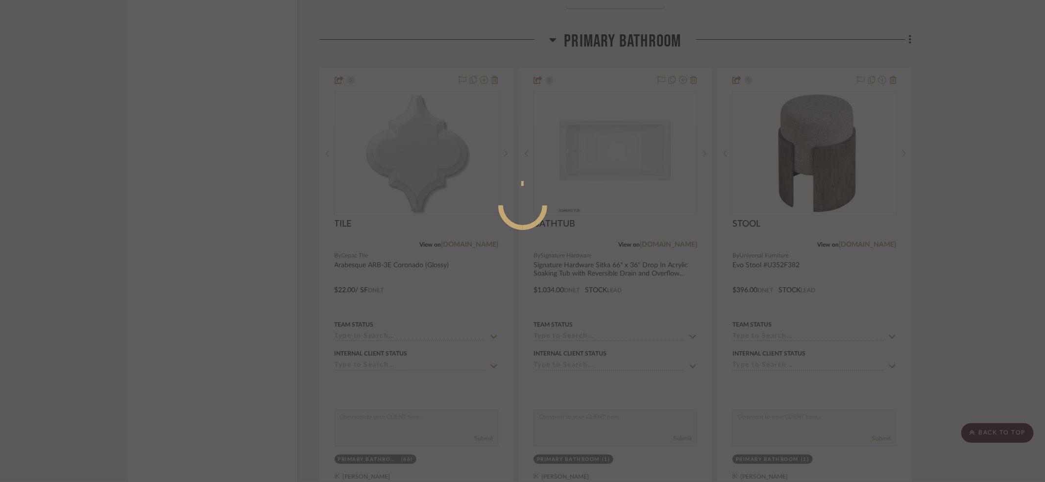
scroll to position [0, 0]
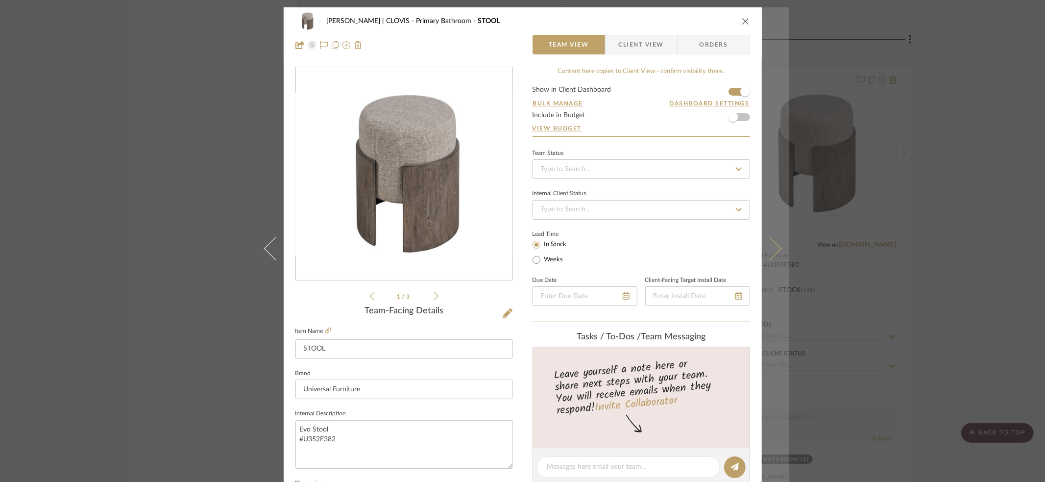
click at [768, 246] on icon at bounding box center [770, 248] width 24 height 24
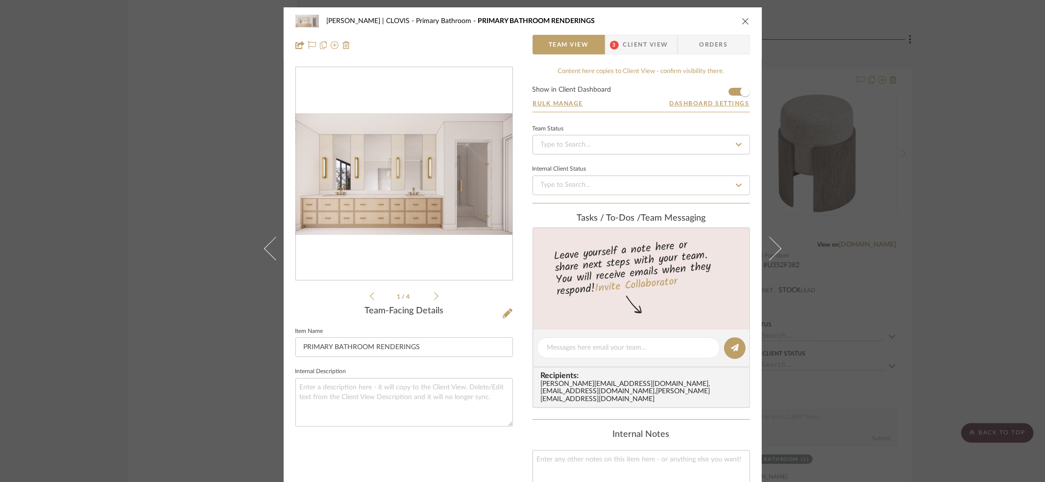
click at [768, 246] on icon at bounding box center [770, 248] width 24 height 24
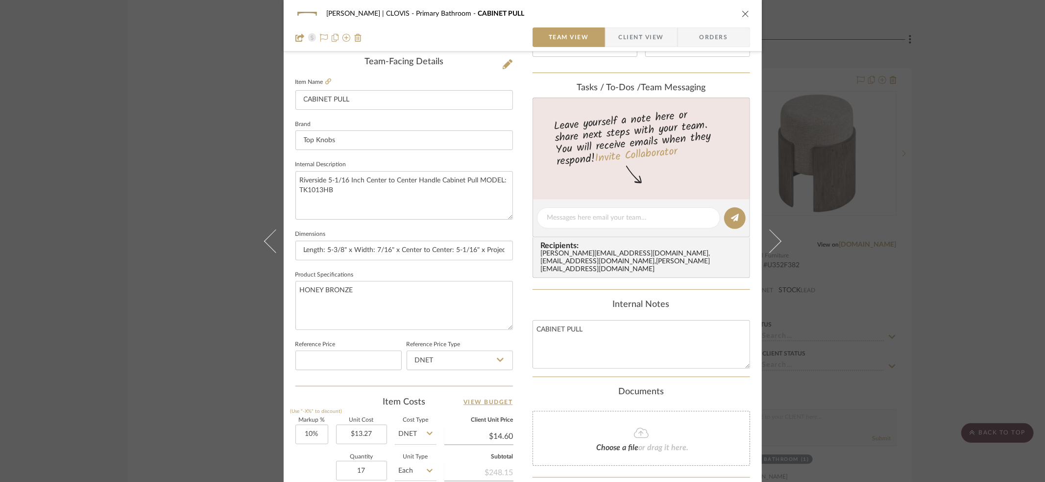
scroll to position [430, 0]
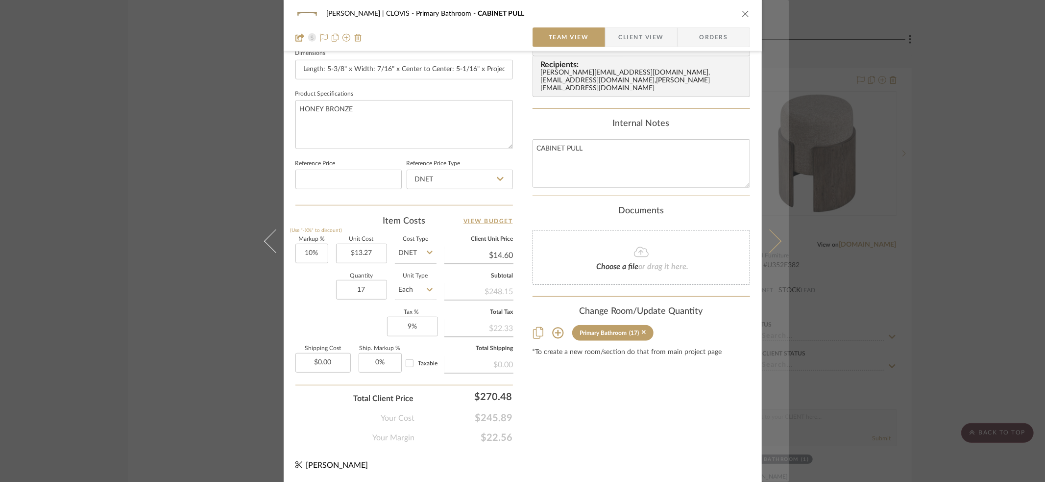
click at [770, 239] on icon at bounding box center [770, 241] width 24 height 24
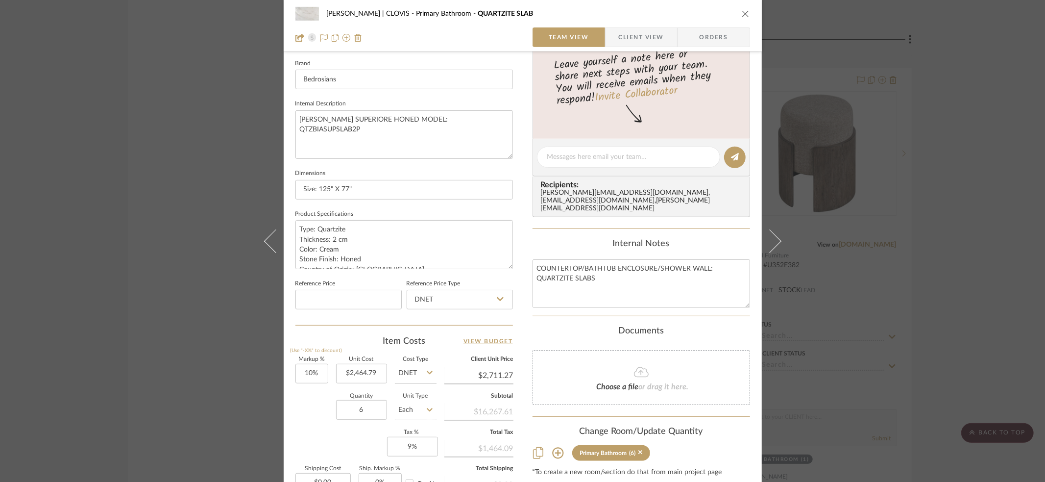
scroll to position [405, 0]
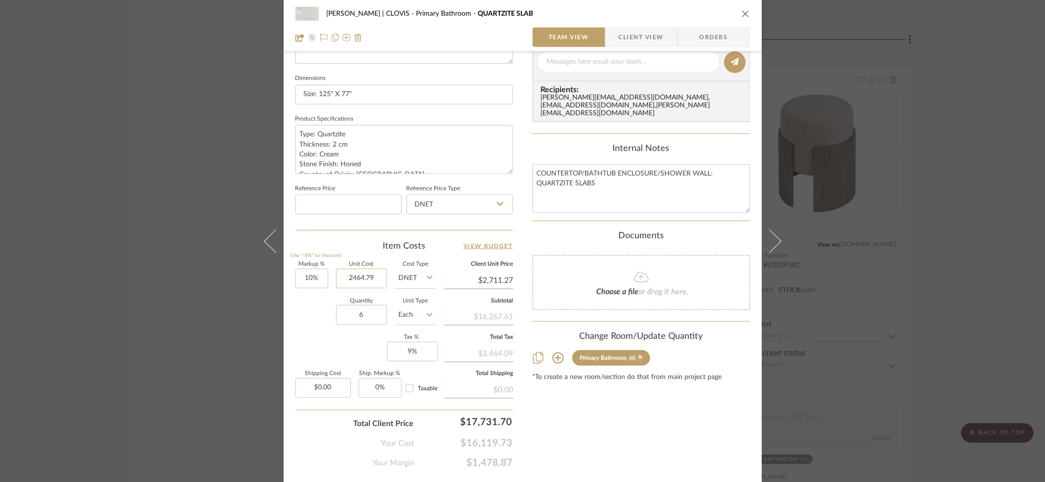
click at [339, 273] on input "2464.79" at bounding box center [361, 279] width 51 height 20
type input "$2,249.84"
type input "$2,474.82"
click at [310, 385] on input "0.00" at bounding box center [322, 388] width 55 height 20
type input "$150.00"
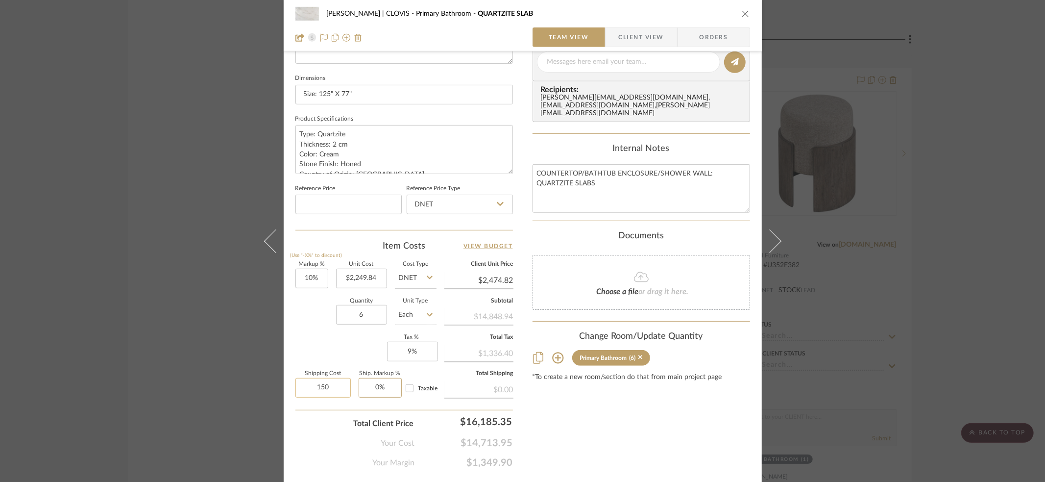
type input "0"
type input "0%"
click at [554, 429] on div "Content here copies to Client View - confirm visibility there. Show in Client D…" at bounding box center [642, 65] width 218 height 807
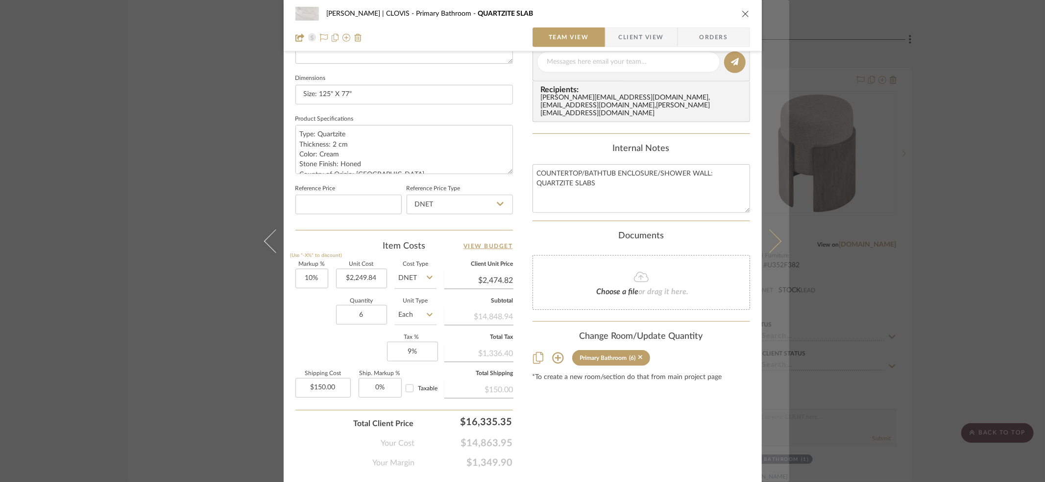
click at [775, 233] on button at bounding box center [775, 241] width 27 height 482
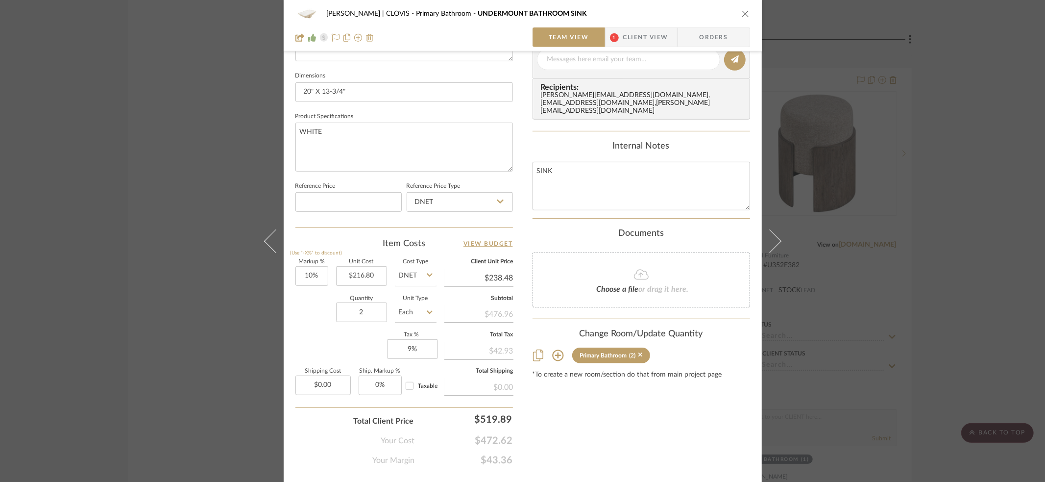
scroll to position [430, 0]
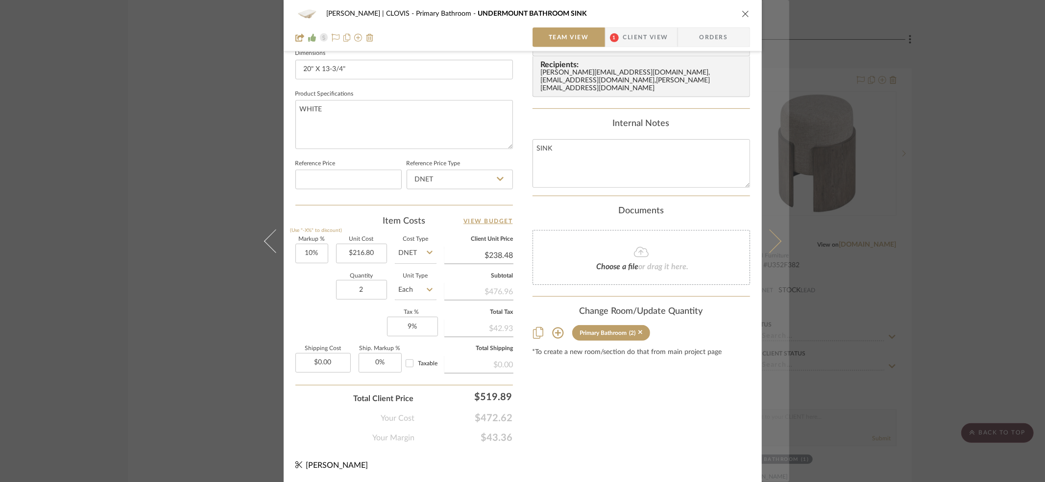
click at [774, 241] on icon at bounding box center [770, 241] width 24 height 24
click at [771, 241] on icon at bounding box center [770, 241] width 24 height 24
click at [769, 240] on icon at bounding box center [770, 241] width 24 height 24
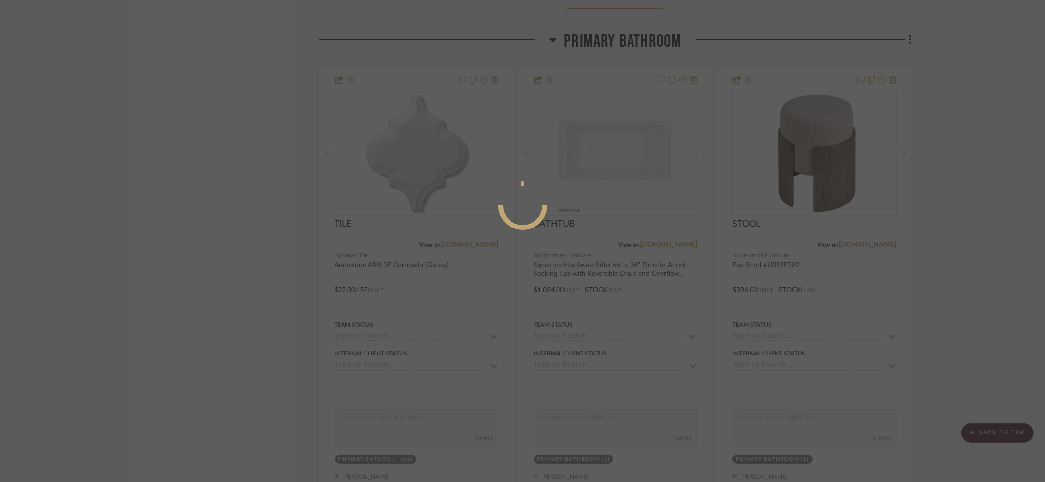
scroll to position [0, 0]
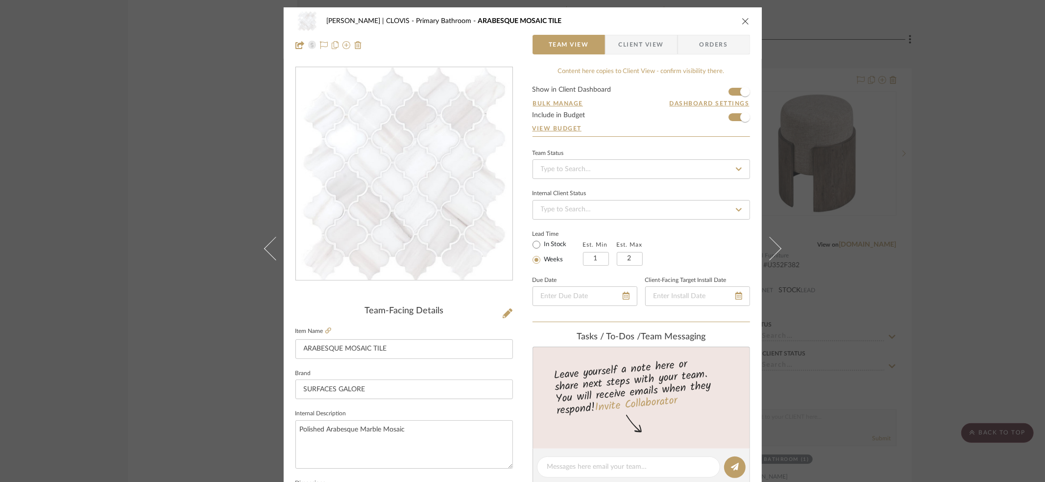
click at [769, 240] on icon at bounding box center [770, 248] width 24 height 24
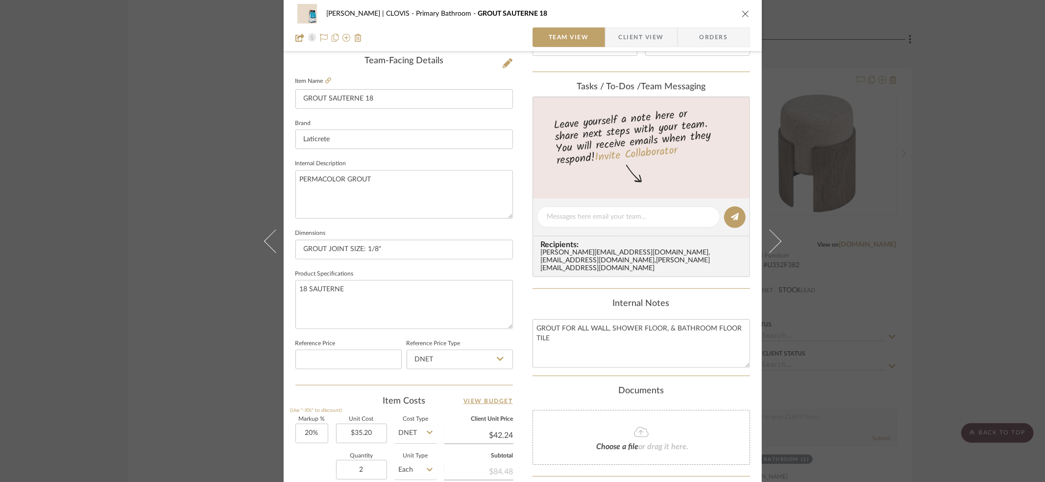
scroll to position [430, 0]
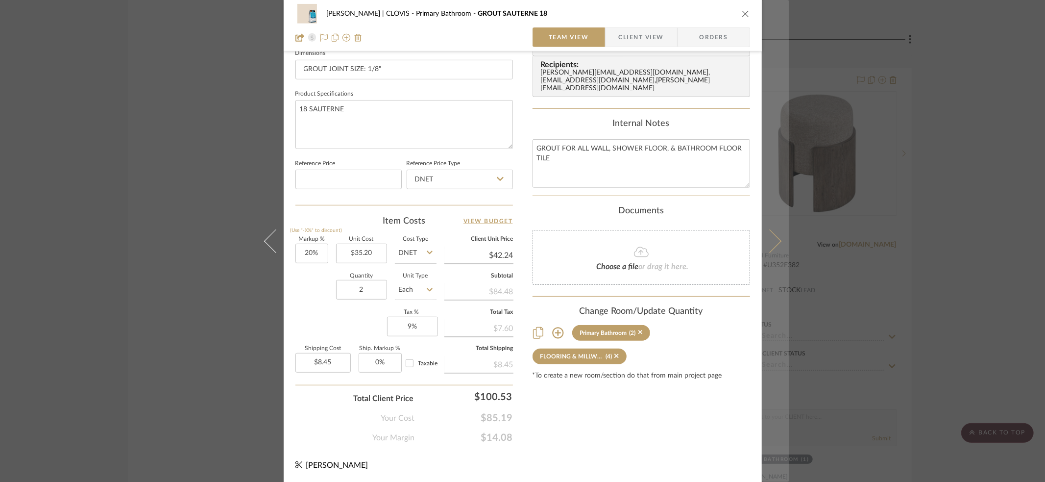
click at [774, 239] on icon at bounding box center [770, 241] width 24 height 24
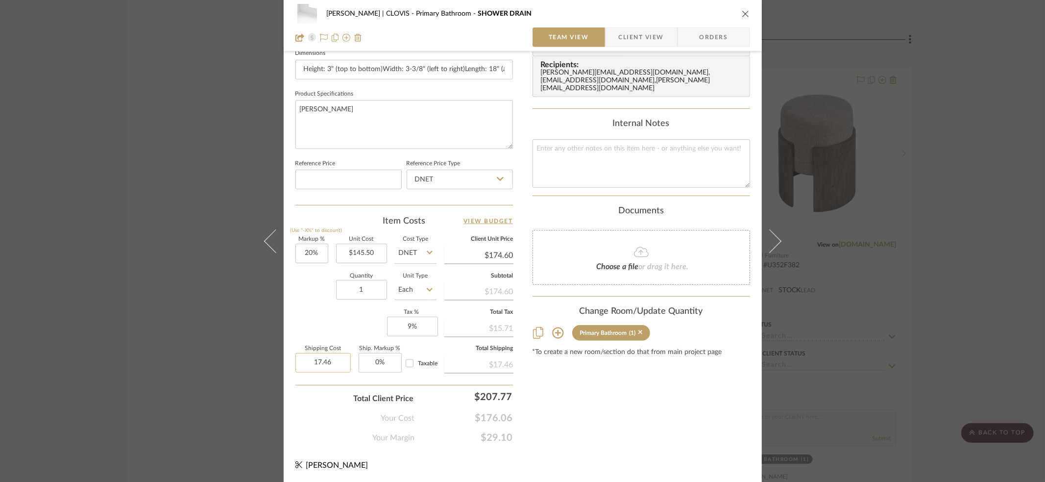
click at [332, 362] on input "17.46" at bounding box center [322, 363] width 55 height 20
type input "$0.00"
type input "0"
type input "0%"
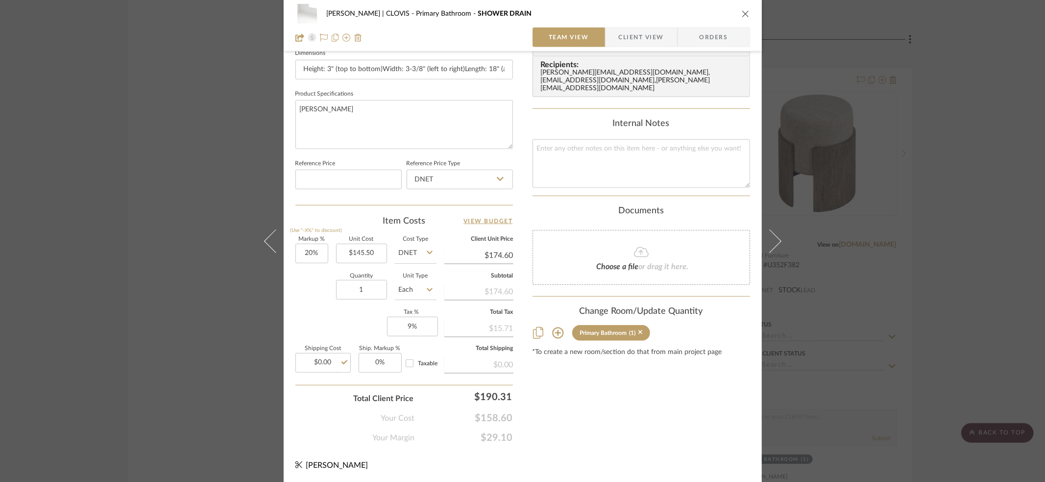
click at [770, 241] on icon at bounding box center [770, 241] width 24 height 24
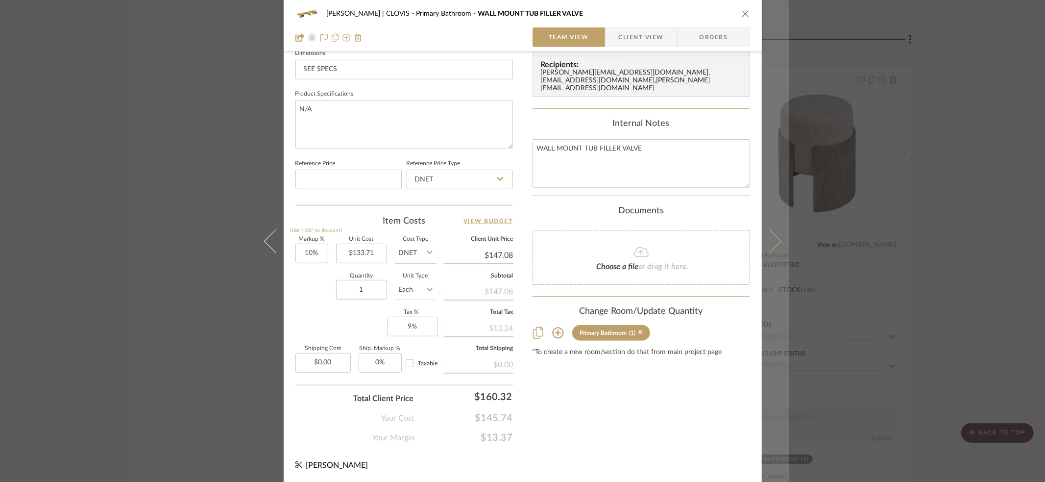
click at [771, 243] on icon at bounding box center [770, 241] width 24 height 24
click at [776, 237] on button at bounding box center [775, 241] width 27 height 482
click at [773, 237] on icon at bounding box center [770, 241] width 24 height 24
click at [764, 247] on icon at bounding box center [770, 241] width 24 height 24
click at [777, 247] on button at bounding box center [775, 241] width 27 height 482
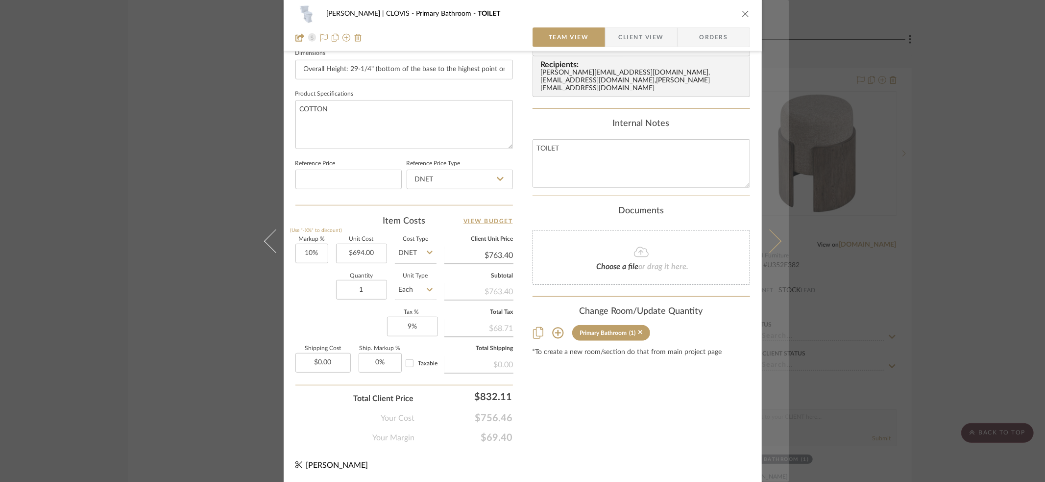
click at [772, 246] on button at bounding box center [775, 241] width 27 height 482
click at [771, 240] on icon at bounding box center [770, 241] width 24 height 24
click at [779, 243] on button at bounding box center [775, 241] width 27 height 482
click at [771, 239] on icon at bounding box center [770, 241] width 24 height 24
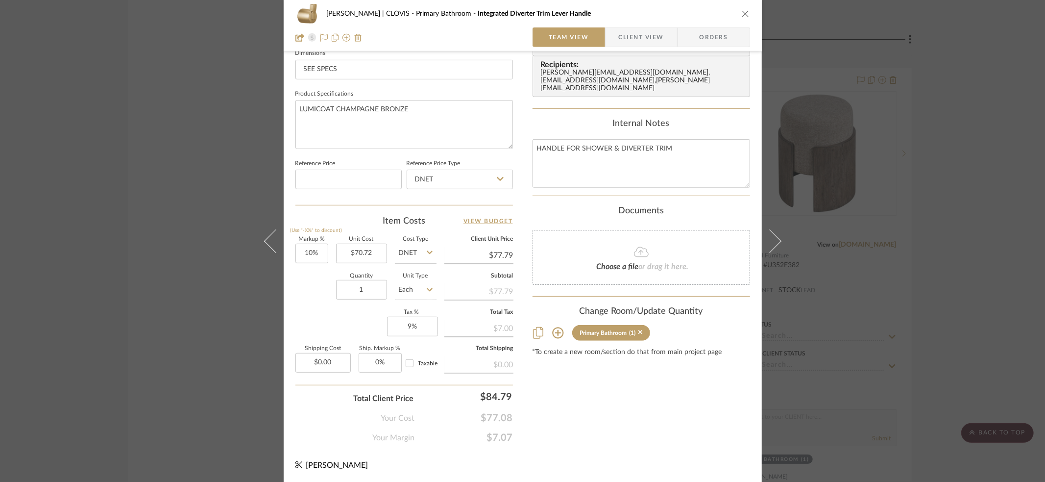
click at [742, 14] on icon "close" at bounding box center [746, 14] width 8 height 8
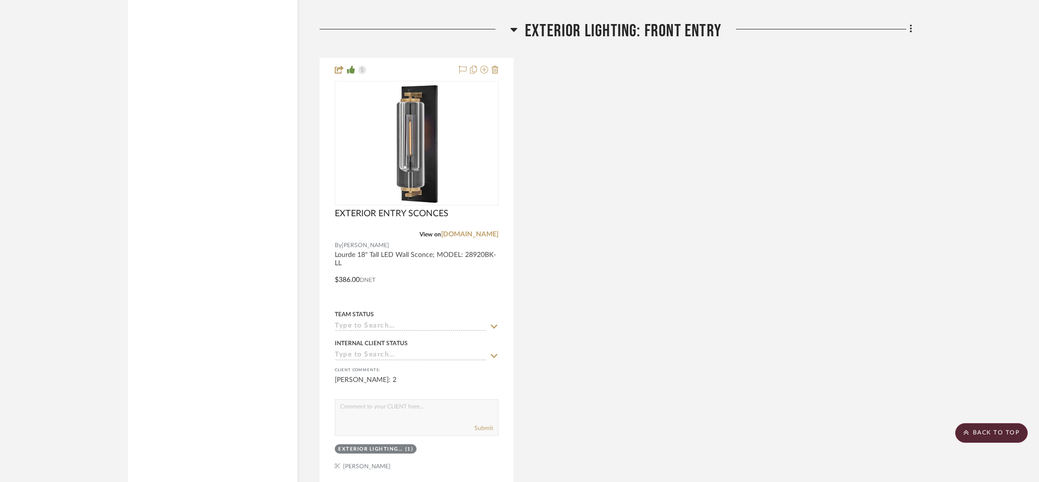
scroll to position [5420, 0]
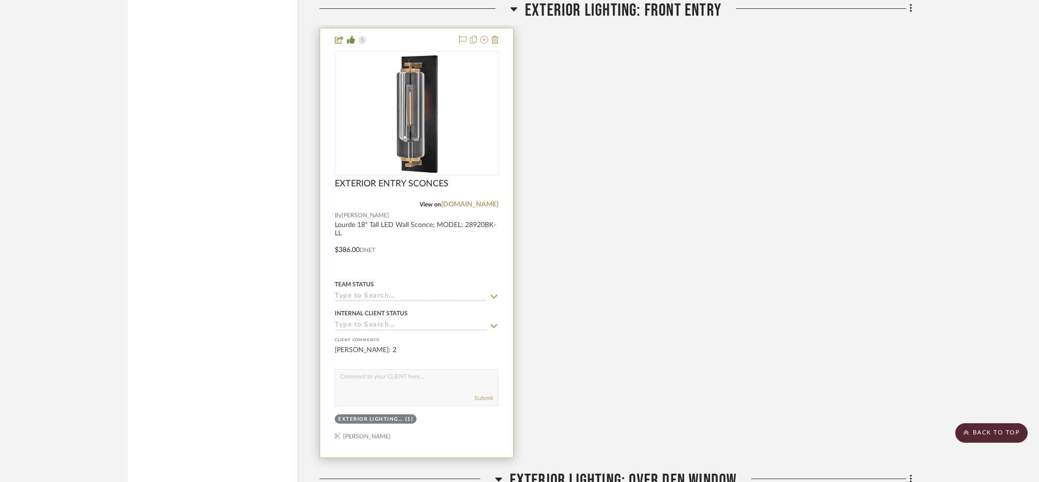
click at [392, 243] on div at bounding box center [416, 242] width 193 height 429
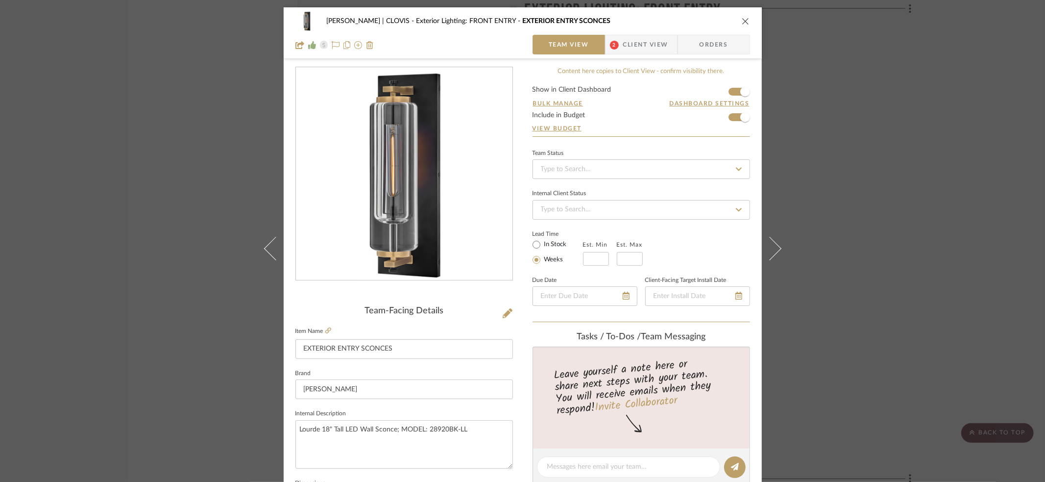
scroll to position [430, 0]
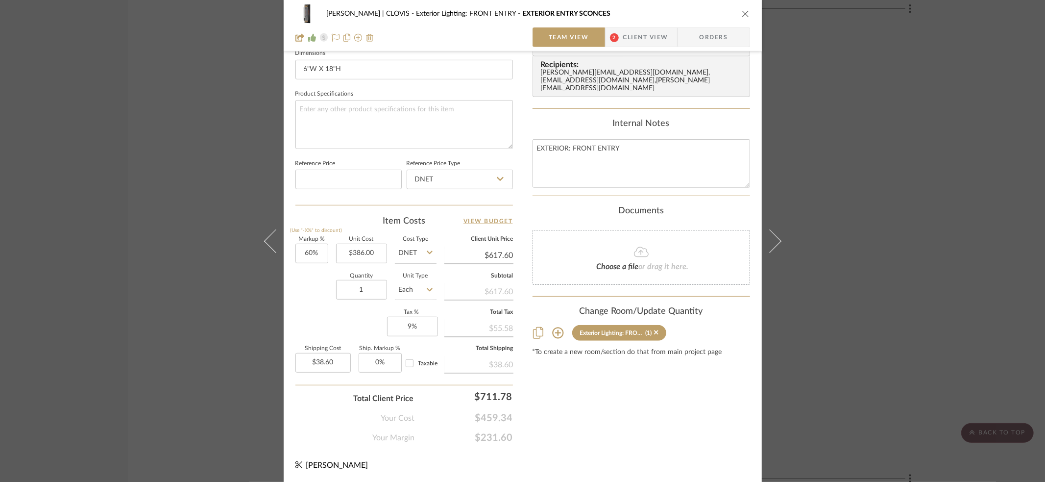
click at [743, 13] on icon "close" at bounding box center [746, 14] width 8 height 8
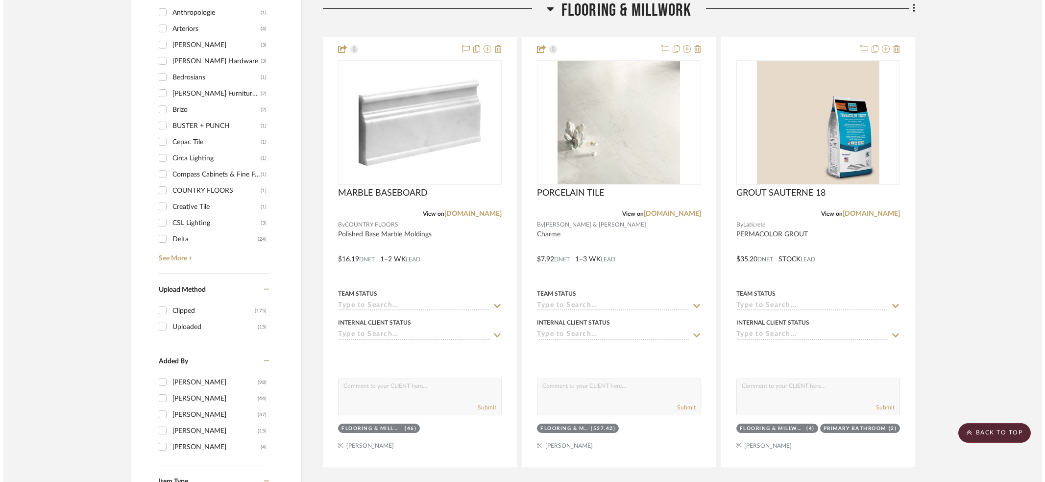
scroll to position [0, 0]
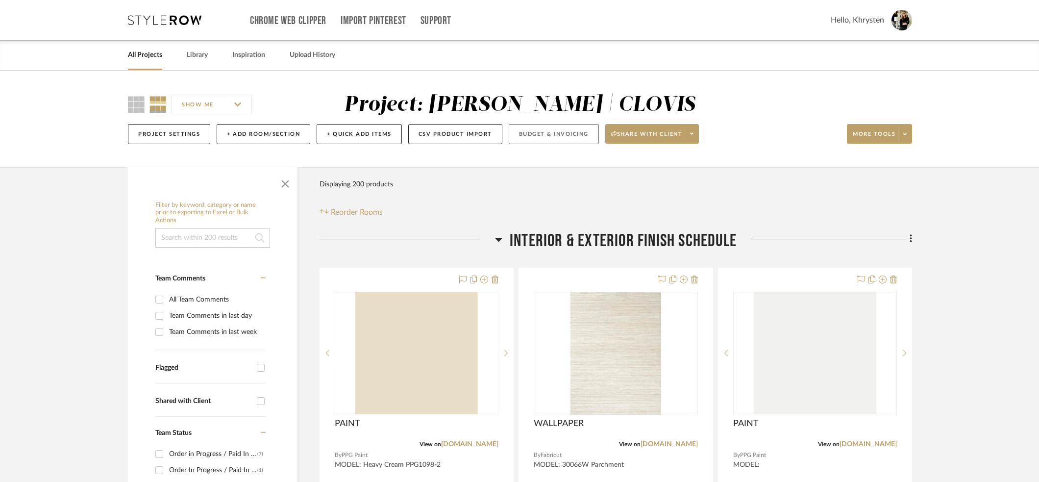
click at [541, 135] on button "Budget & Invoicing" at bounding box center [554, 134] width 90 height 20
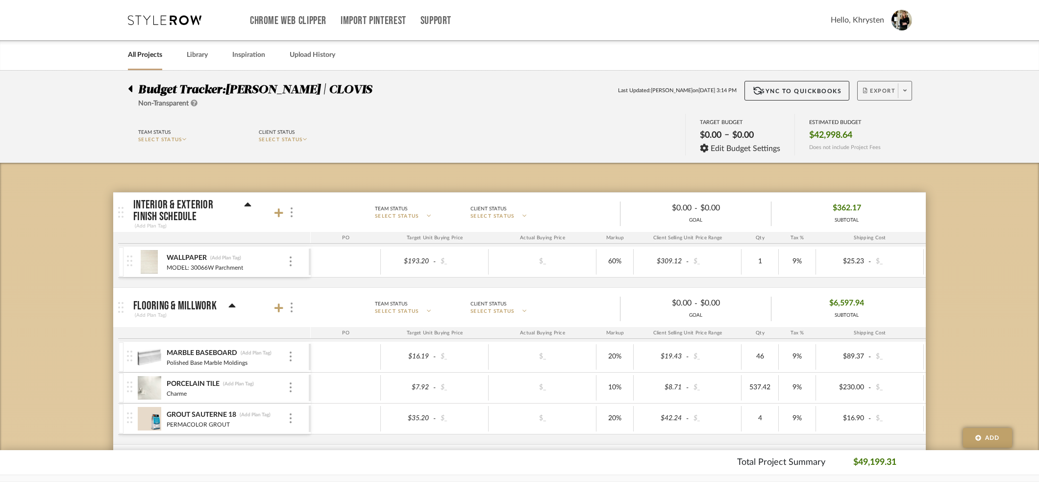
click at [881, 89] on span "Export" at bounding box center [879, 94] width 32 height 15
click at [881, 118] on span "Export PDF" at bounding box center [901, 118] width 73 height 8
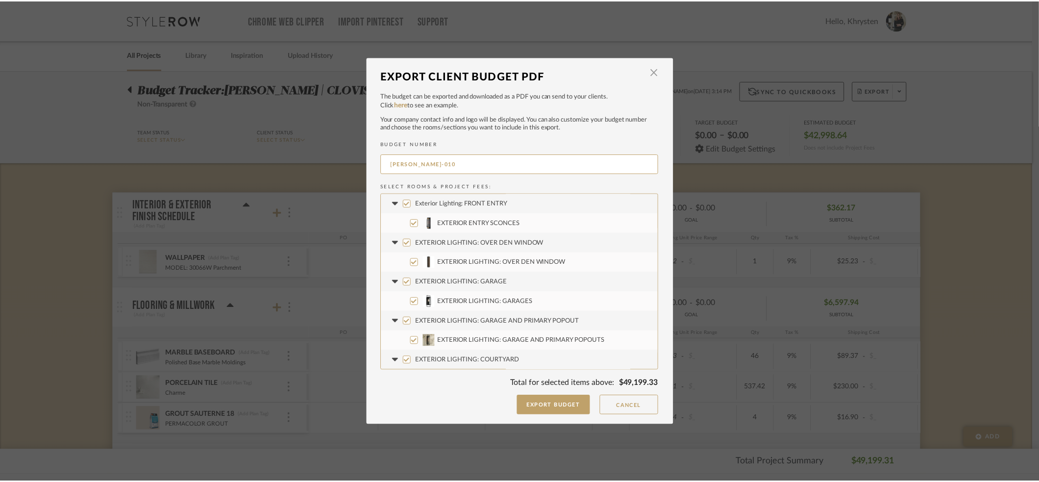
scroll to position [961, 0]
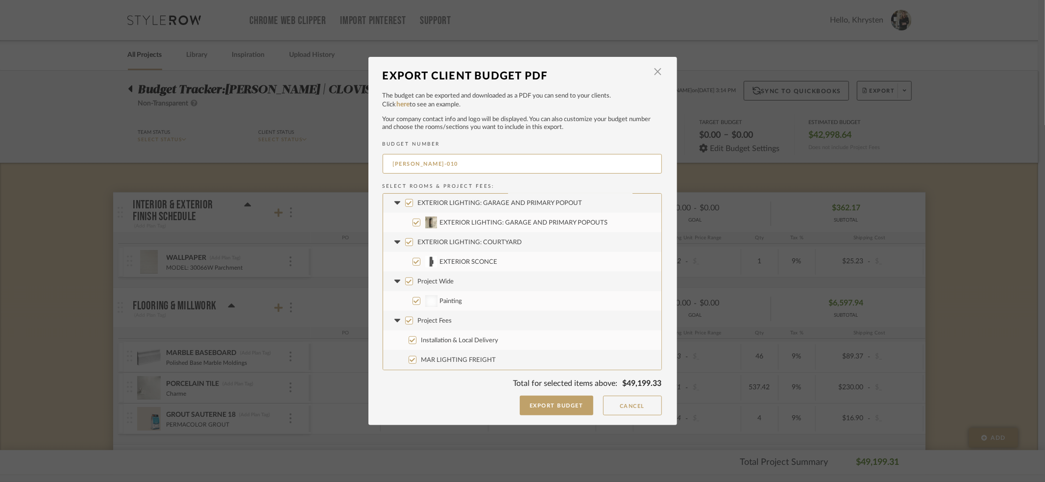
click at [407, 280] on input "Project Wide" at bounding box center [409, 281] width 8 height 8
checkbox input "false"
click at [541, 404] on button "Export Budget" at bounding box center [556, 405] width 73 height 20
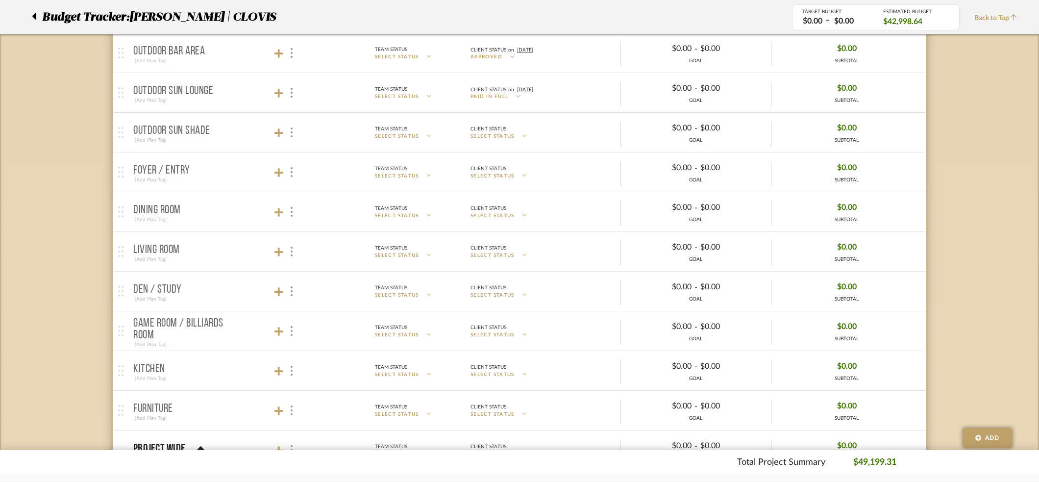
scroll to position [2254, 0]
